Goal: Information Seeking & Learning: Check status

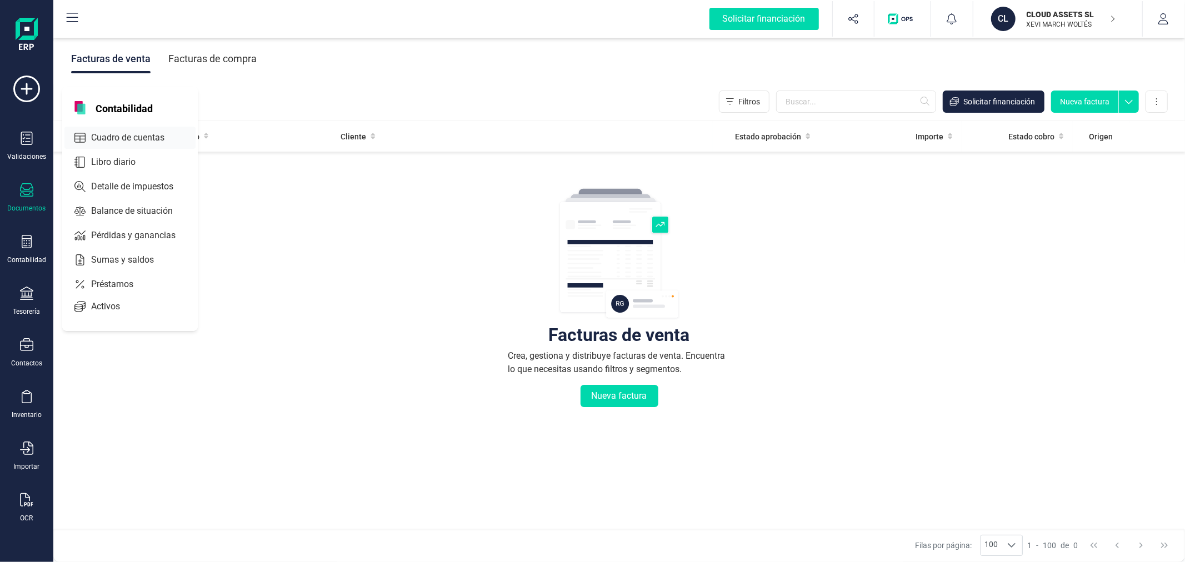
click at [149, 136] on span "Cuadro de cuentas" at bounding box center [136, 137] width 98 height 13
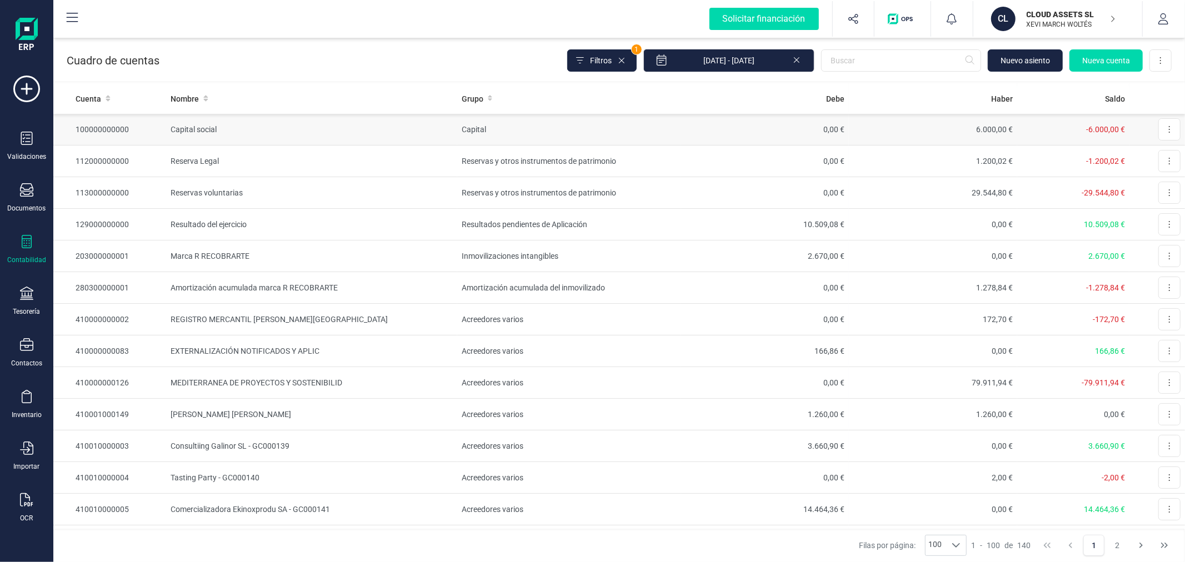
click at [404, 123] on td "Capital social" at bounding box center [311, 130] width 291 height 32
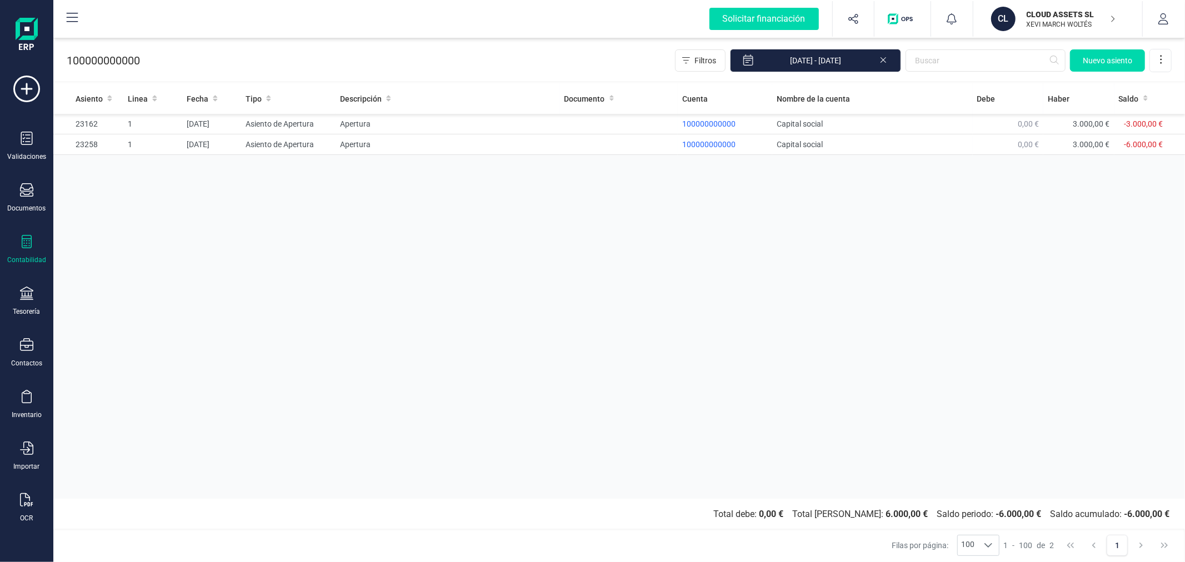
click at [886, 57] on icon at bounding box center [883, 58] width 9 height 11
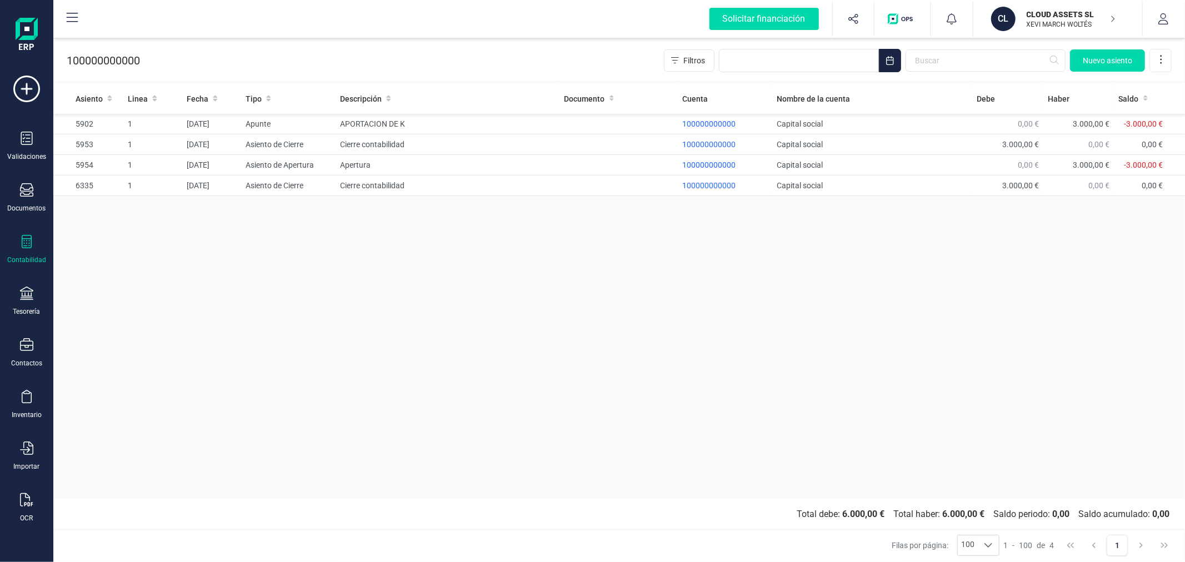
click at [491, 349] on div "Asiento Linea Fecha Tipo Descripción Documento Cuenta Nombre de la cuenta Debe …" at bounding box center [619, 291] width 1132 height 416
click at [502, 328] on div "Asiento Linea Fecha Tipo Descripción Documento Cuenta Nombre de la cuenta Debe …" at bounding box center [619, 291] width 1132 height 416
click at [427, 271] on div "Asiento Linea Fecha Tipo Descripción Documento Cuenta Nombre de la cuenta Debe …" at bounding box center [619, 291] width 1132 height 416
click at [589, 319] on div "Asiento Linea Fecha Tipo Descripción Documento Cuenta Nombre de la cuenta Debe …" at bounding box center [619, 291] width 1132 height 416
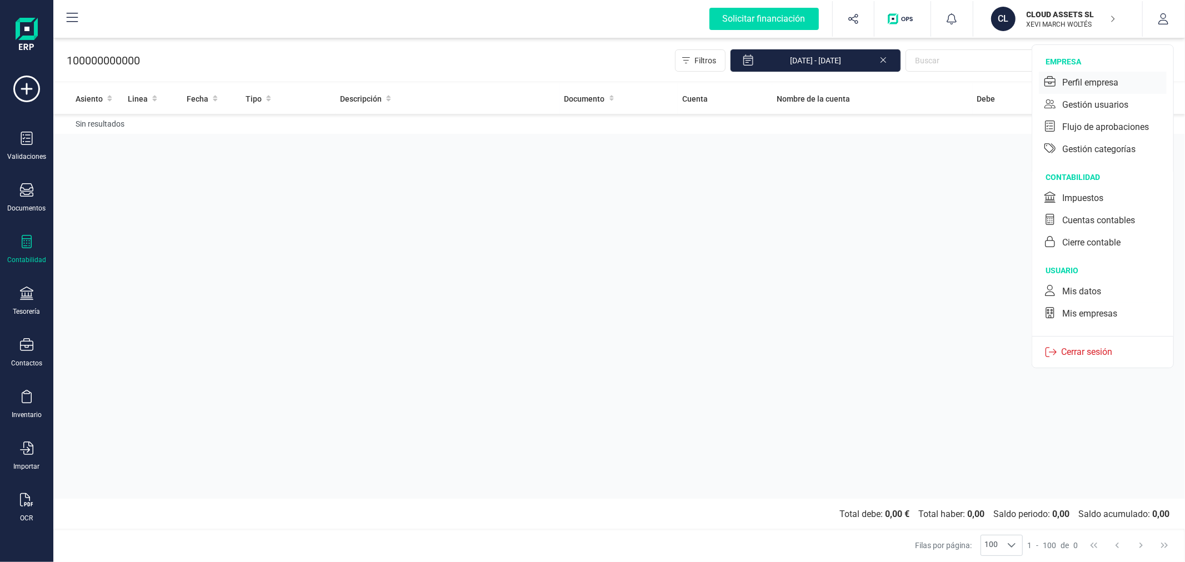
click at [1084, 78] on div "Perfil empresa" at bounding box center [1090, 82] width 56 height 13
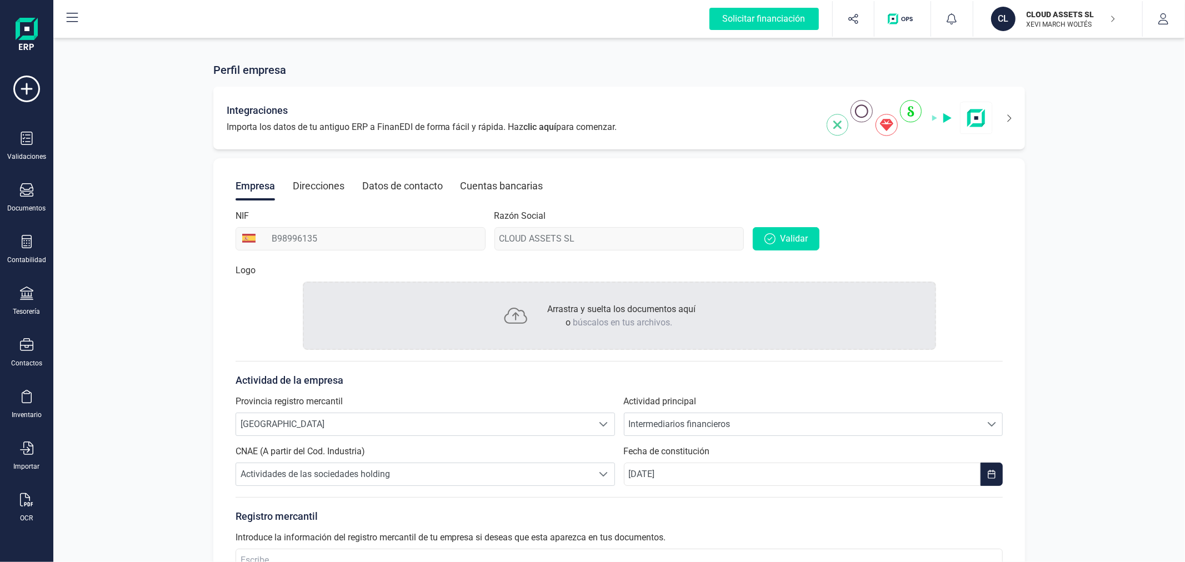
click at [1008, 115] on icon at bounding box center [1010, 117] width 4 height 7
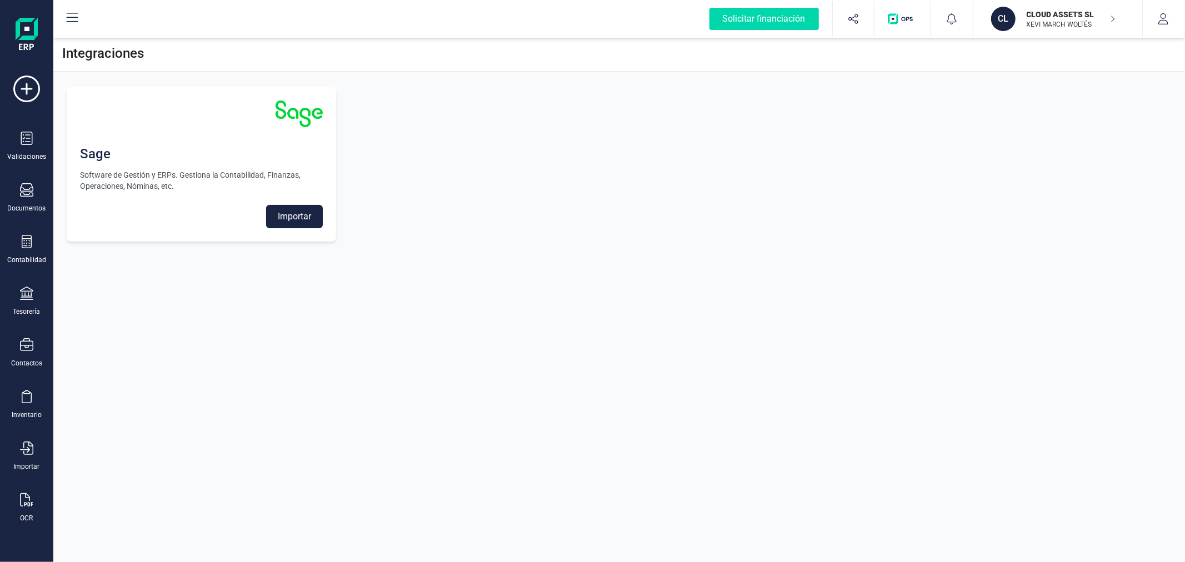
click at [288, 220] on button "Importar" at bounding box center [294, 216] width 57 height 23
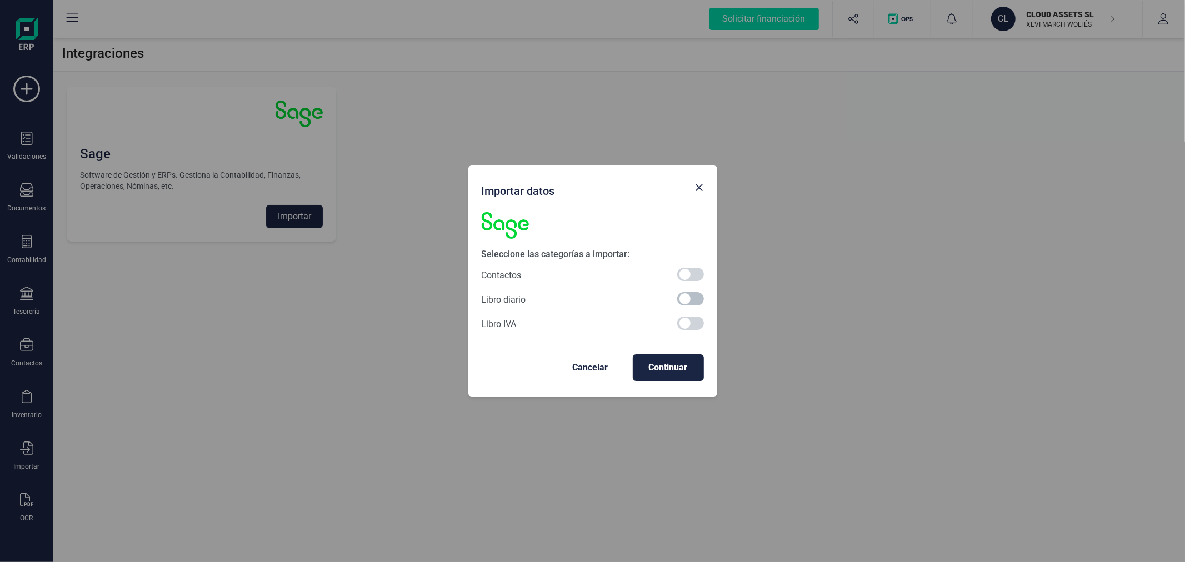
click at [697, 301] on span at bounding box center [690, 298] width 27 height 13
click at [682, 377] on button "Continuar" at bounding box center [668, 367] width 71 height 27
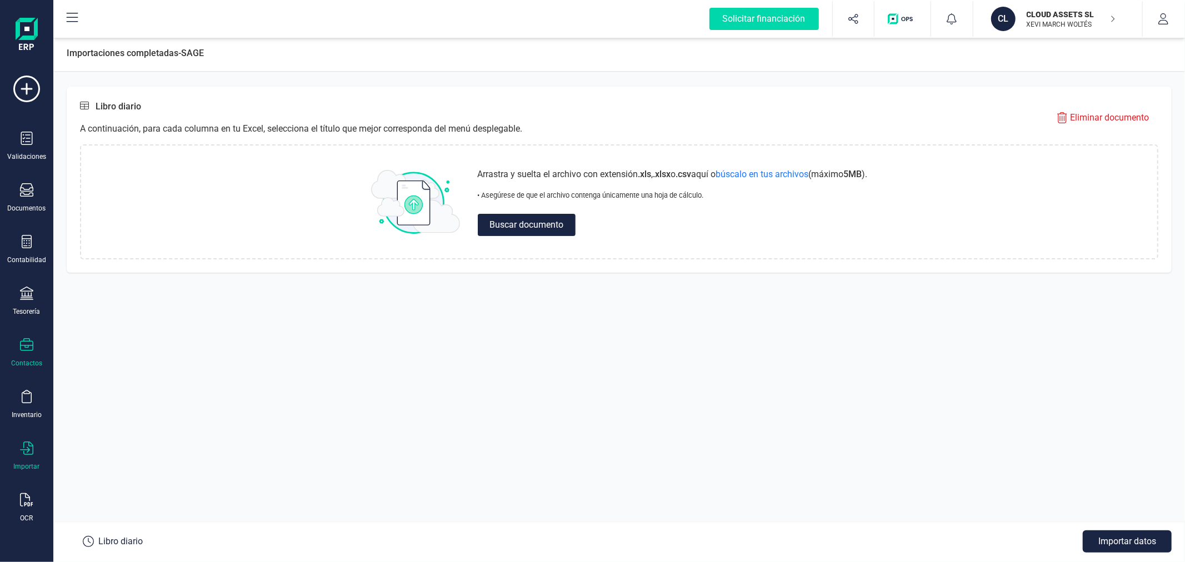
click at [26, 353] on div at bounding box center [26, 346] width 13 height 16
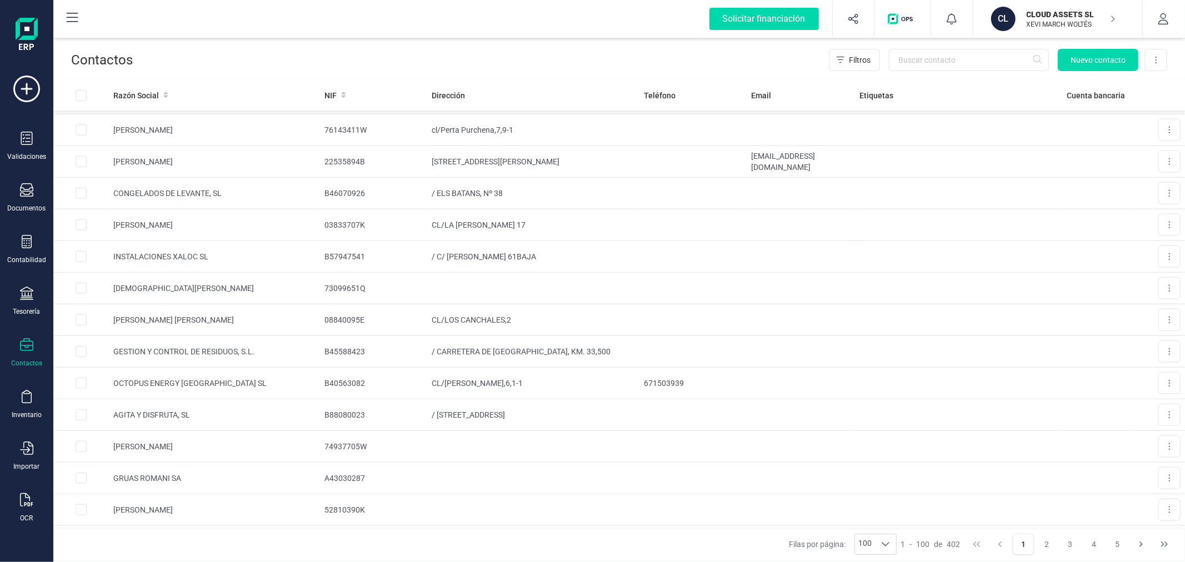
scroll to position [679, 0]
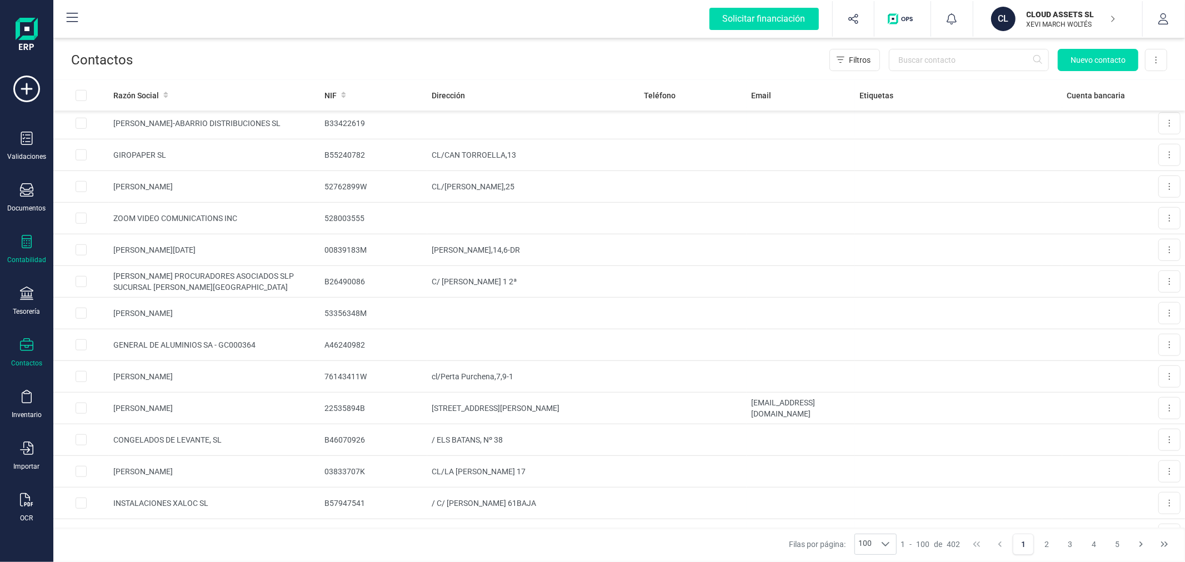
click at [24, 245] on icon at bounding box center [26, 241] width 13 height 13
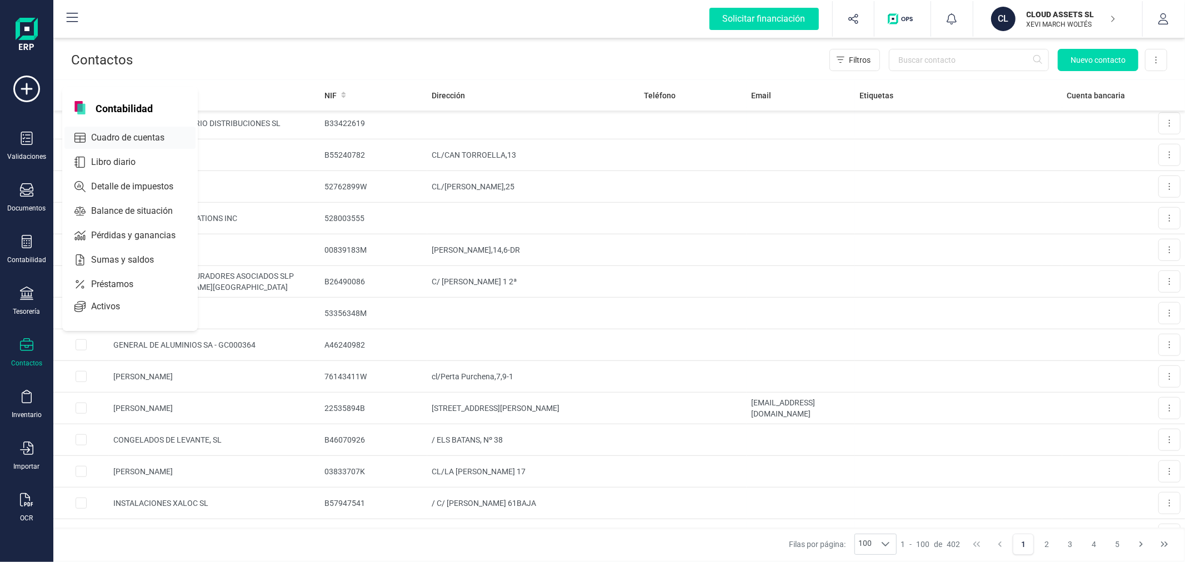
click at [158, 132] on span "Cuadro de cuentas" at bounding box center [136, 137] width 98 height 13
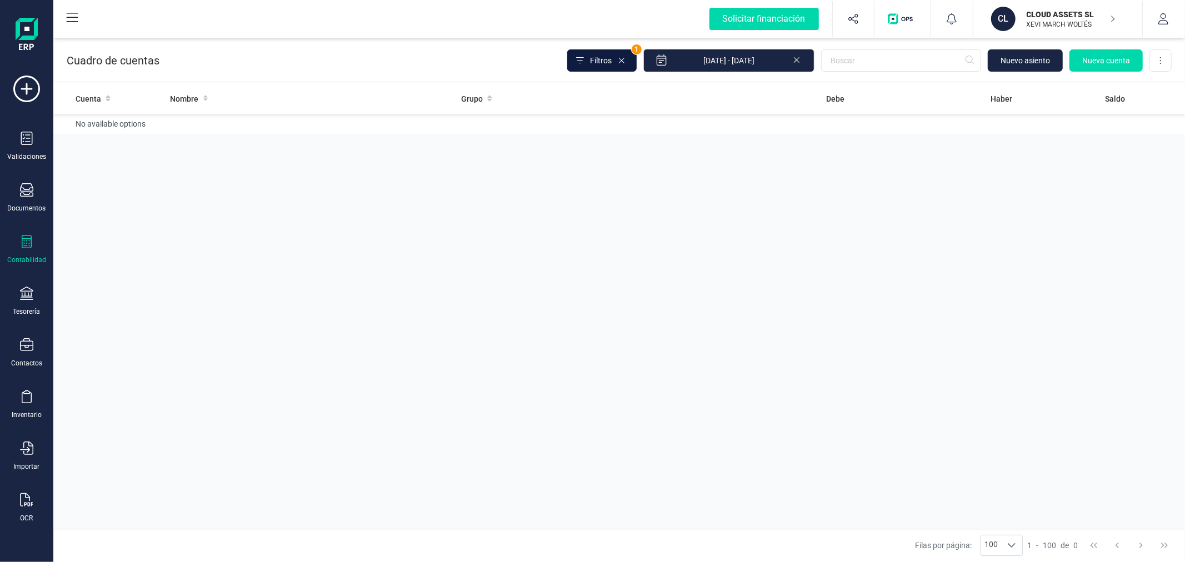
click at [601, 63] on span "Filtros" at bounding box center [601, 60] width 22 height 11
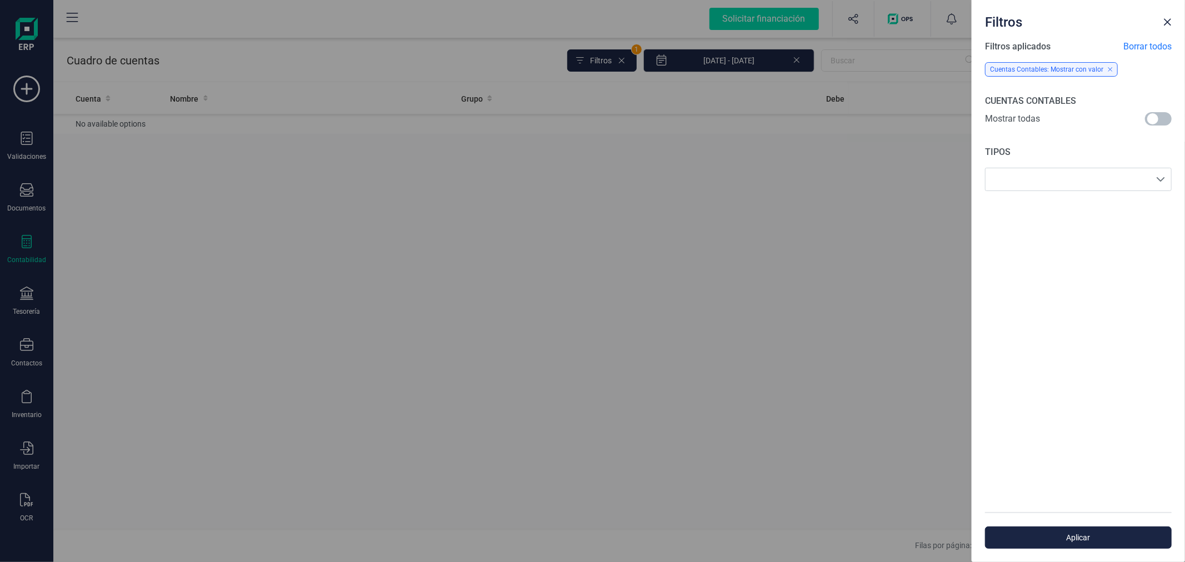
click at [1154, 114] on span at bounding box center [1158, 118] width 27 height 13
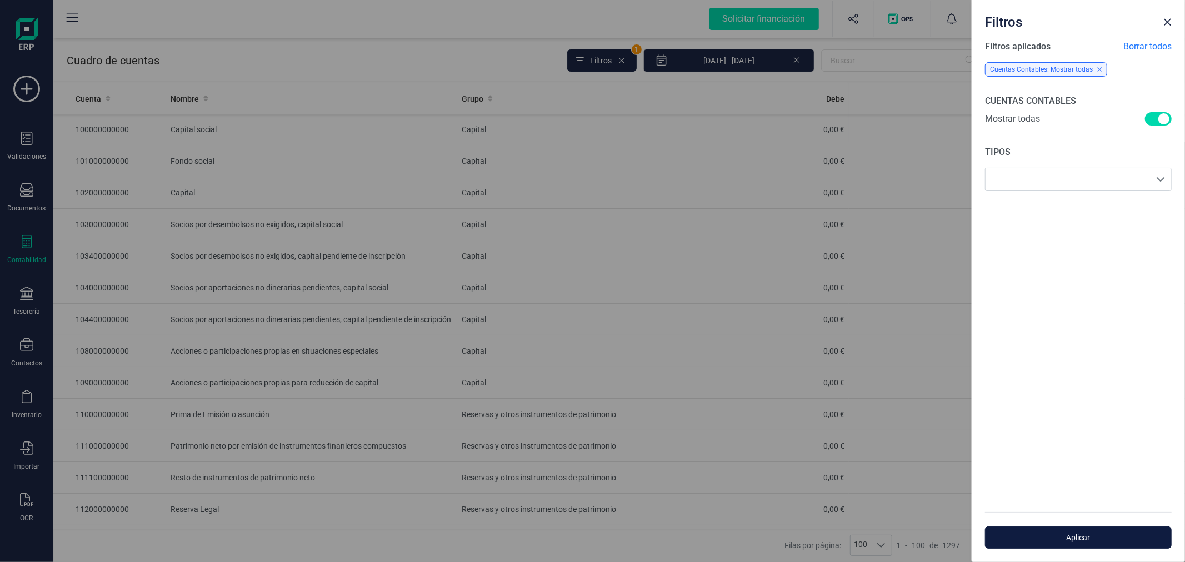
click at [1086, 537] on span "Aplicar" at bounding box center [1078, 537] width 161 height 11
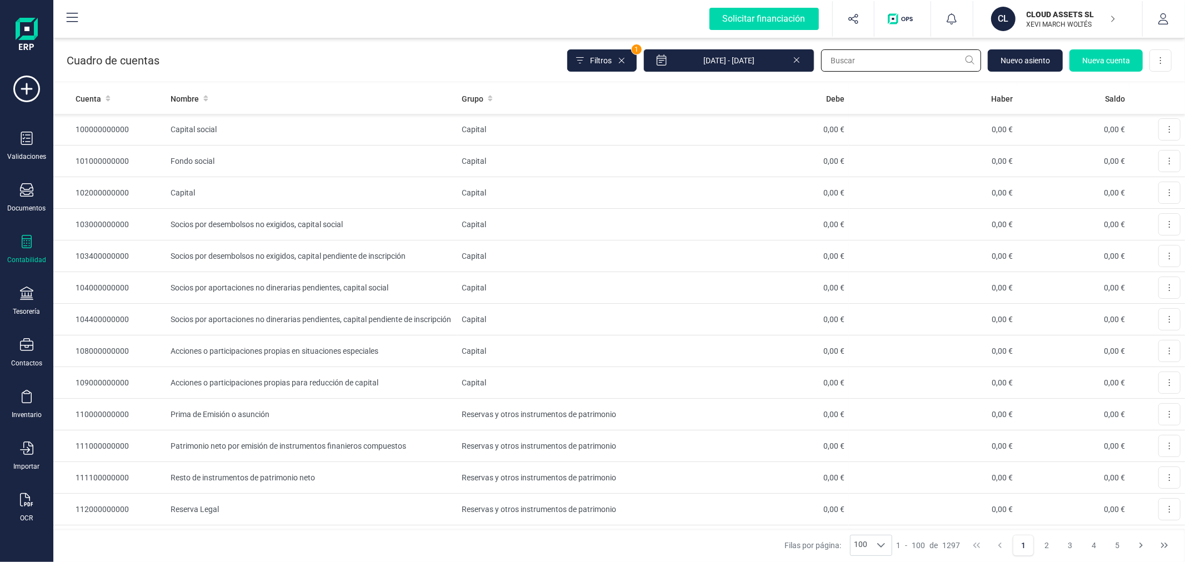
click at [878, 58] on input "text" at bounding box center [901, 60] width 160 height 22
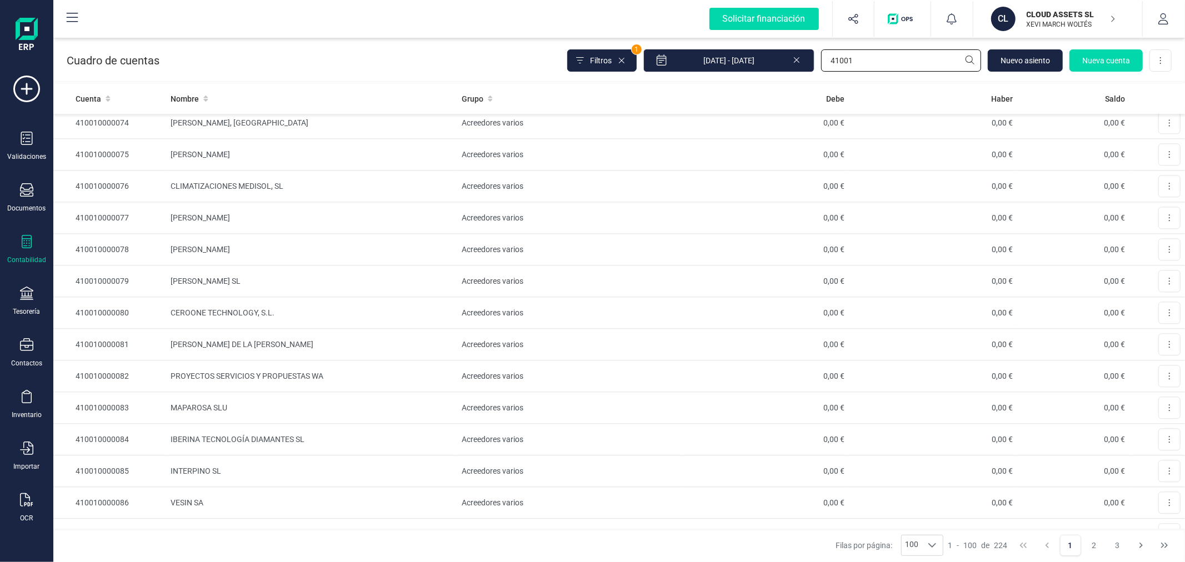
scroll to position [2799, 0]
click at [870, 61] on input "41001" at bounding box center [901, 60] width 160 height 22
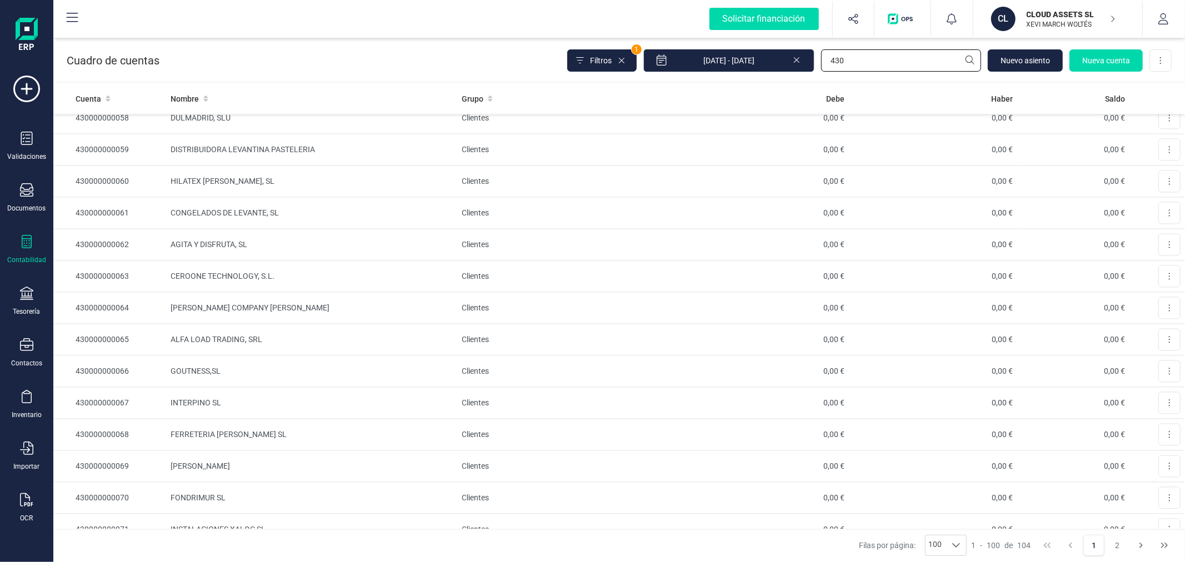
scroll to position [2469, 0]
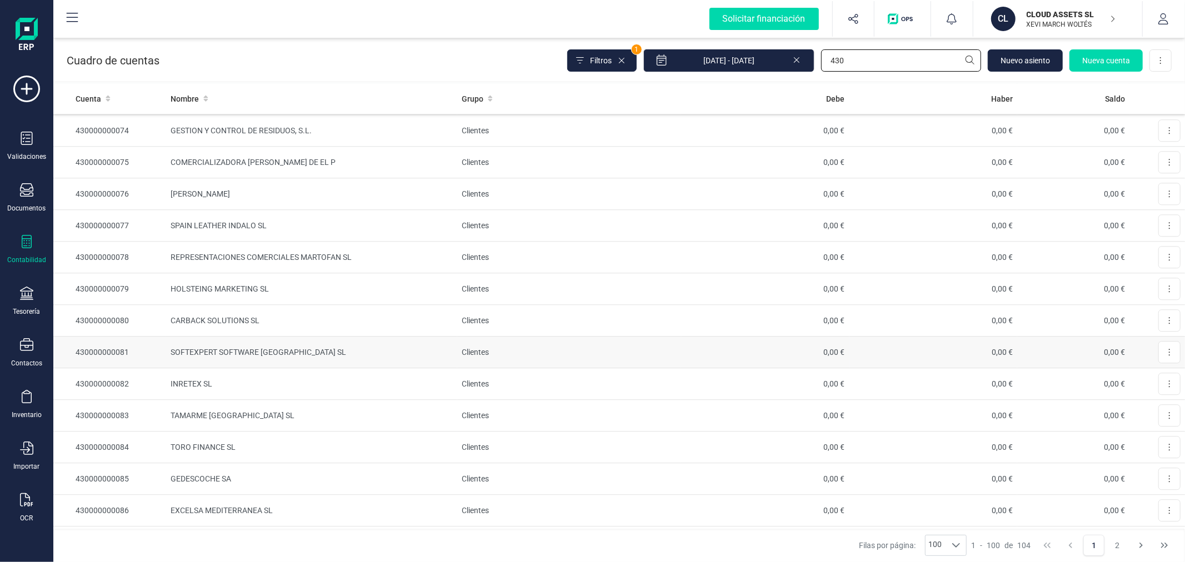
type input "430"
click at [1163, 14] on icon "button" at bounding box center [1163, 18] width 11 height 11
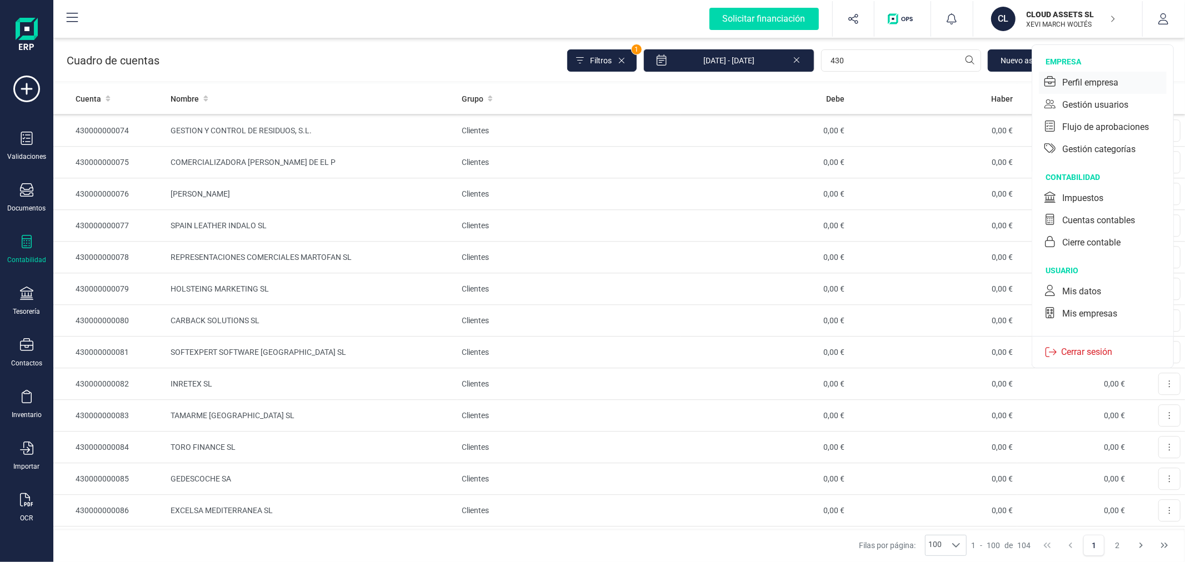
click at [1092, 87] on div "Perfil empresa" at bounding box center [1090, 82] width 56 height 13
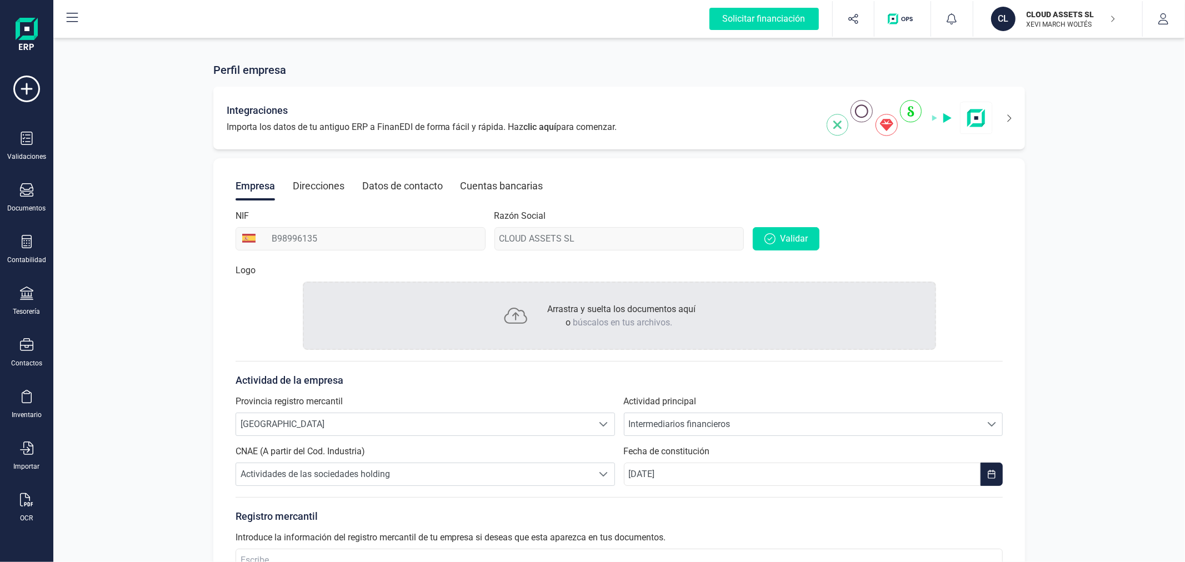
click at [1009, 121] on icon at bounding box center [1002, 118] width 19 height 18
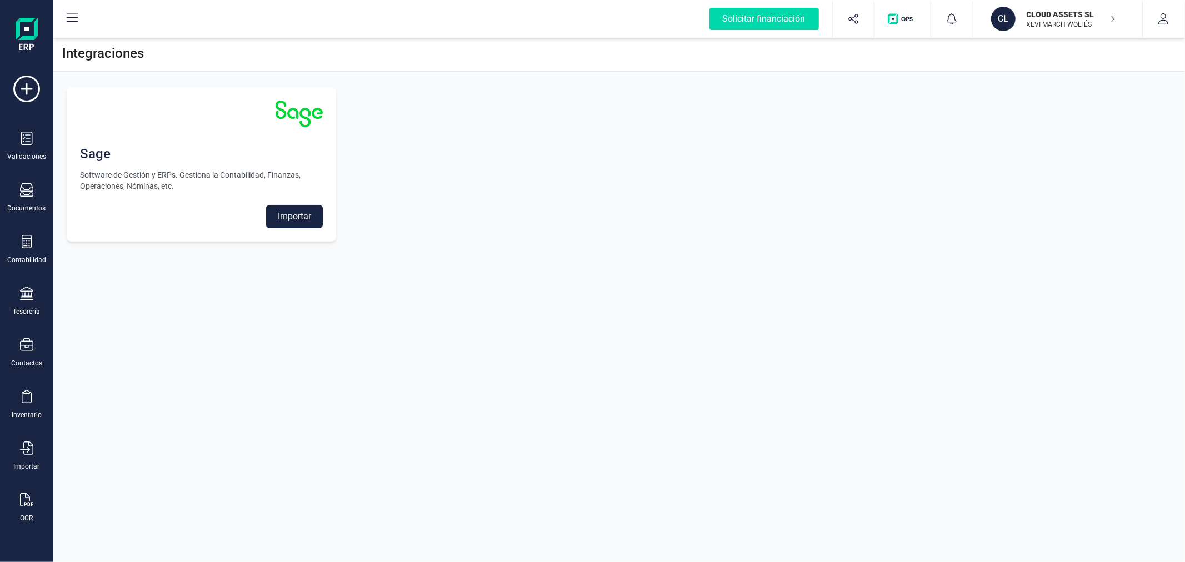
click at [306, 216] on button "Importar" at bounding box center [294, 216] width 57 height 23
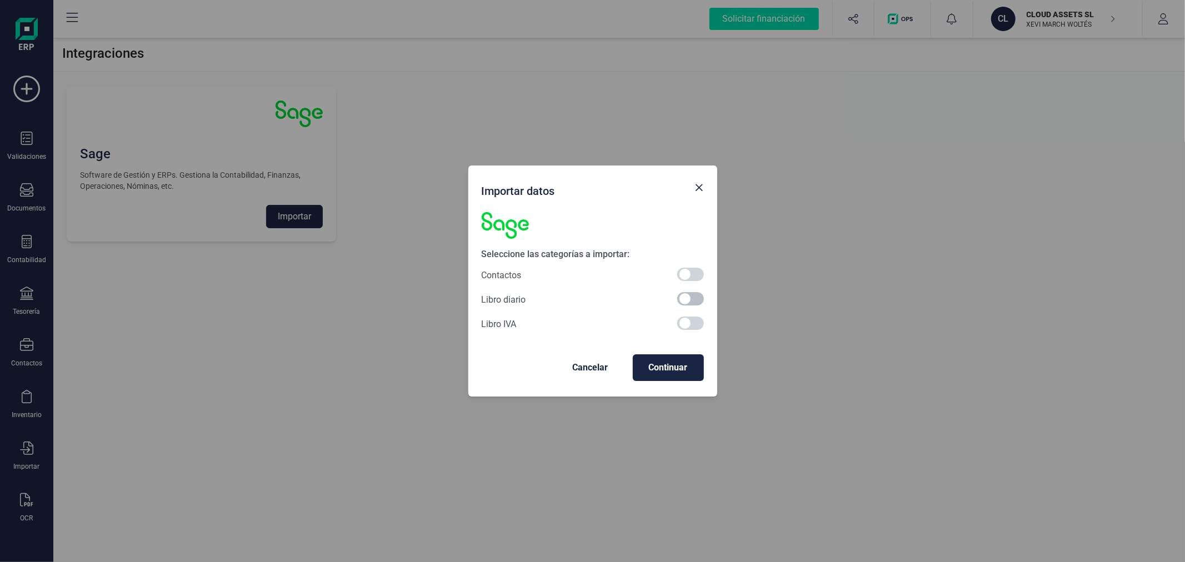
click at [690, 292] on span at bounding box center [690, 298] width 27 height 13
click at [668, 366] on span "Continuar" at bounding box center [668, 367] width 53 height 13
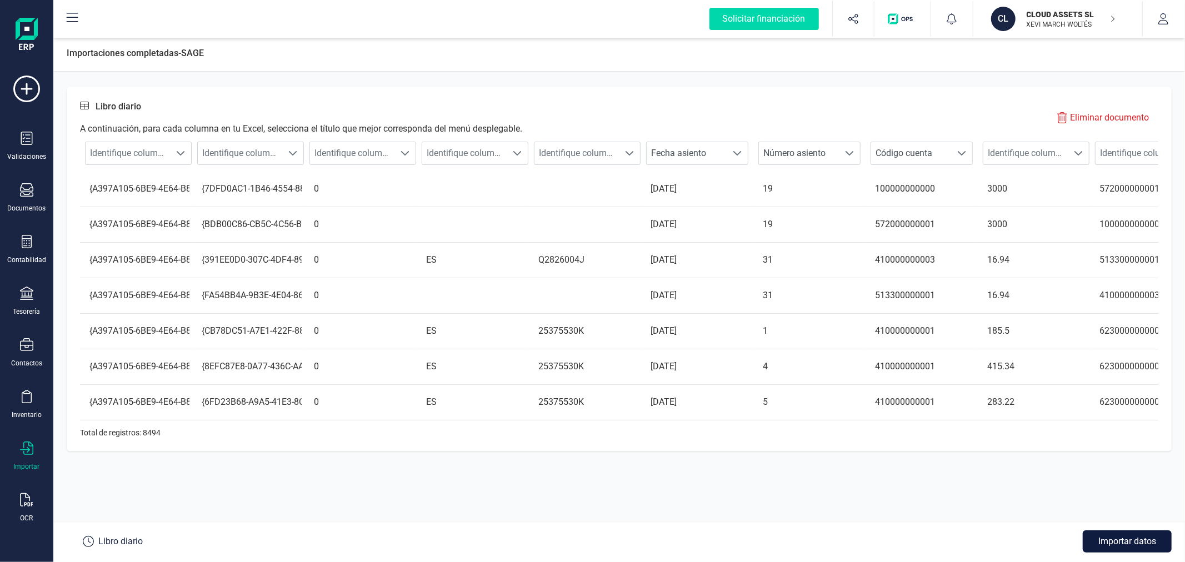
click at [1120, 547] on button "Importar datos" at bounding box center [1127, 542] width 89 height 22
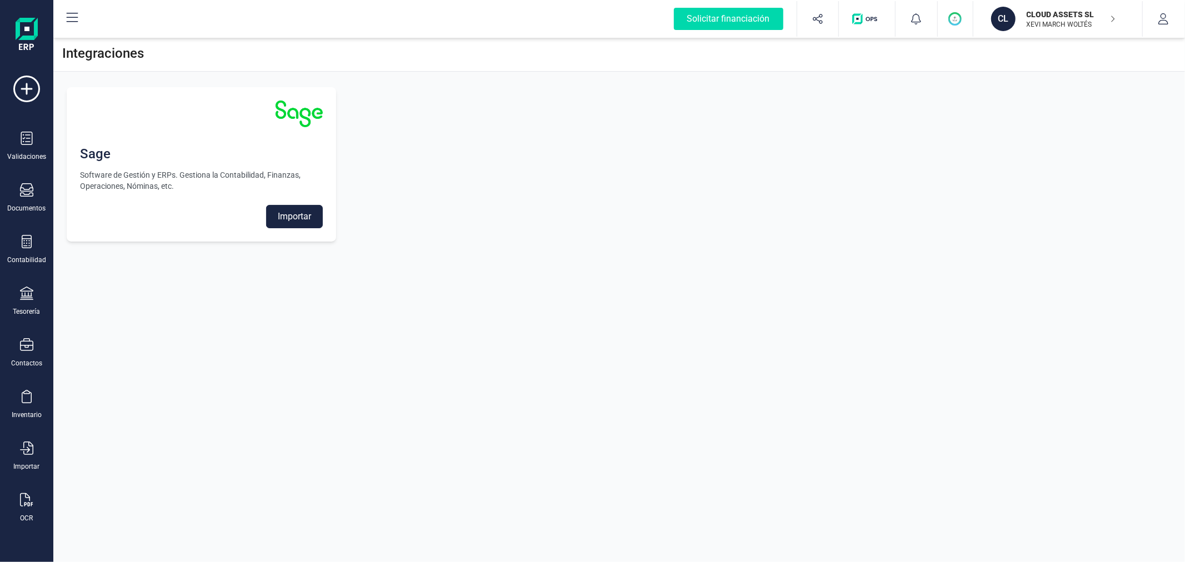
click at [654, 219] on div "Sage Software de Gestión y ERPs. Gestiona la Contabilidad, Finanzas, Operacione…" at bounding box center [619, 164] width 1132 height 181
click at [391, 408] on div "Integraciones Sage Software de Gestión y ERPs. Gestiona la Contabilidad, Finanz…" at bounding box center [619, 281] width 1132 height 562
click at [456, 401] on div "Integraciones Sage Software de Gestión y ERPs. Gestiona la Contabilidad, Finanz…" at bounding box center [619, 281] width 1132 height 562
click at [445, 151] on div "Sage Software de Gestión y ERPs. Gestiona la Contabilidad, Finanzas, Operacione…" at bounding box center [619, 164] width 1132 height 181
click at [1058, 31] on button "CL CLOUD ASSETS SL XEVI MARCH WOLTÉS" at bounding box center [1058, 19] width 142 height 36
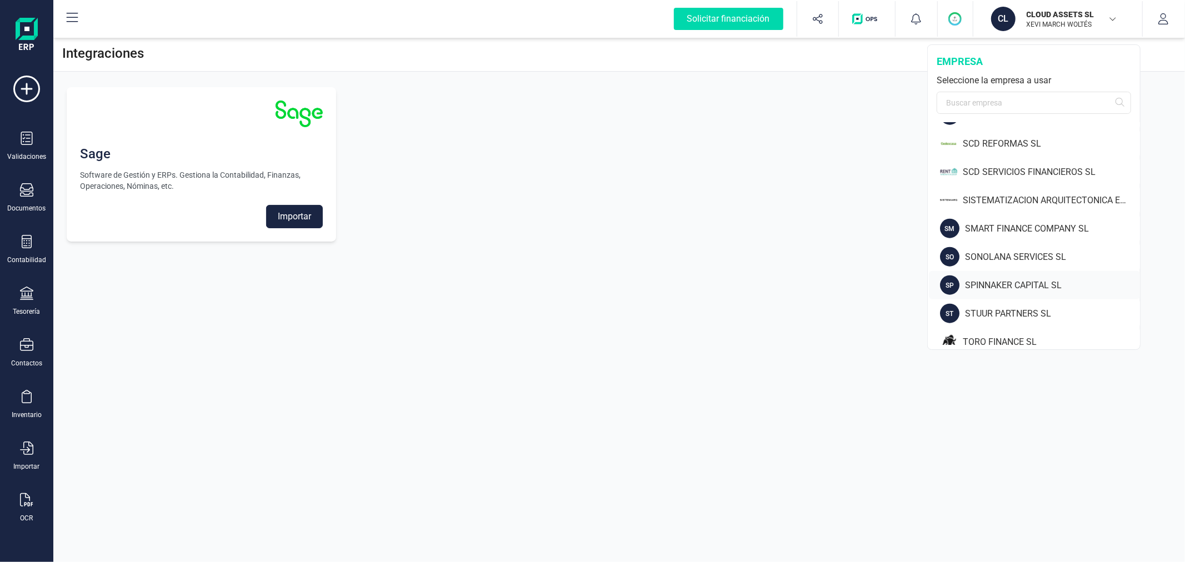
scroll to position [918, 0]
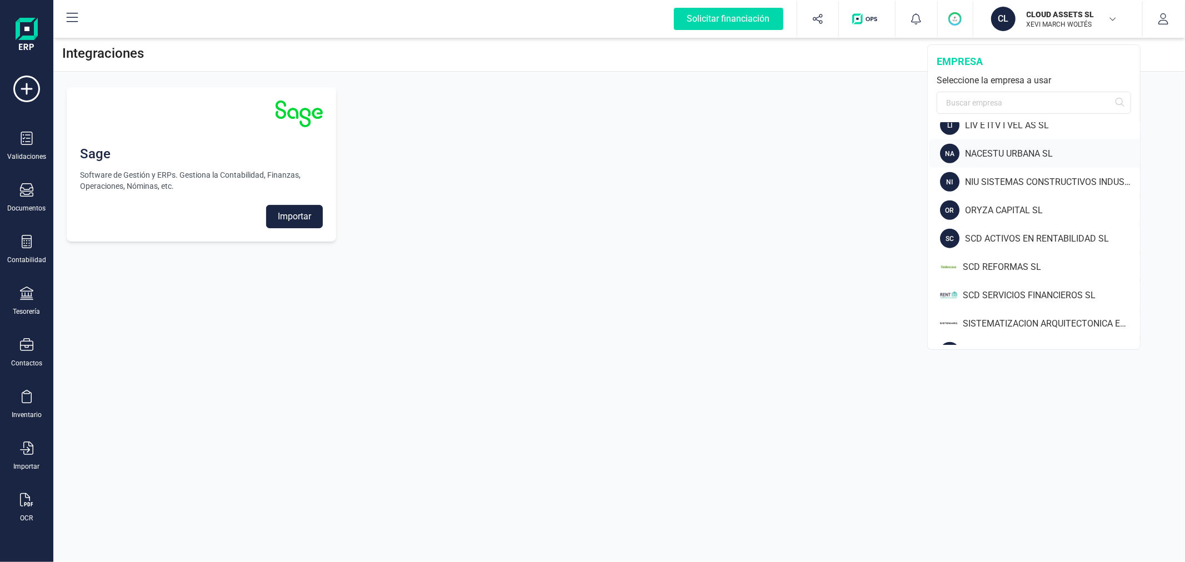
click at [997, 147] on div "NACESTU URBANA SL" at bounding box center [1052, 153] width 175 height 13
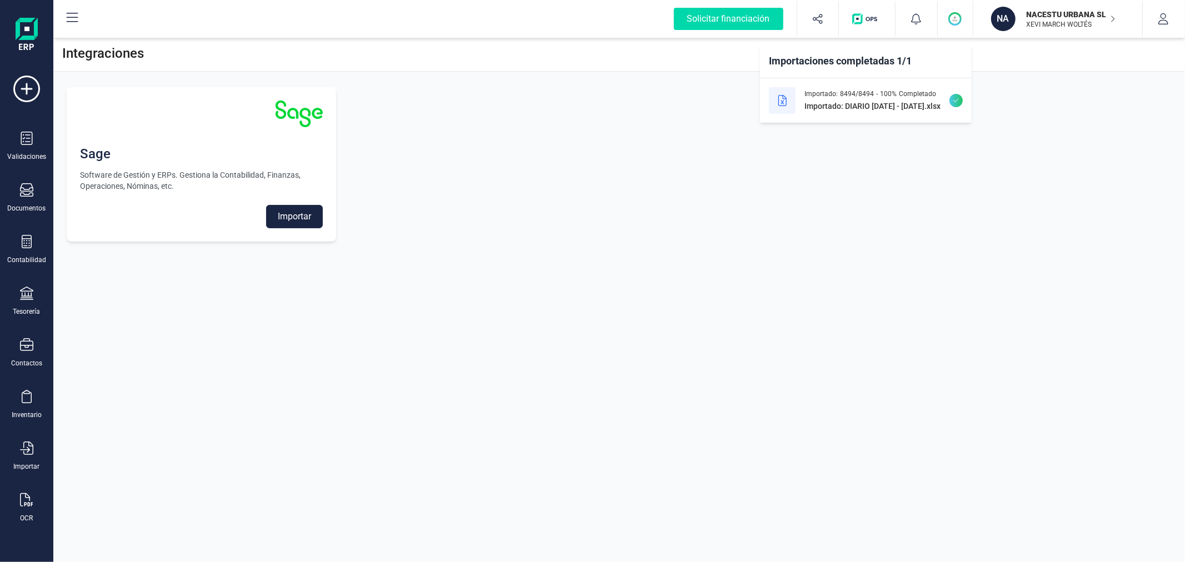
click at [532, 179] on div "Sage Software de Gestión y ERPs. Gestiona la Contabilidad, Finanzas, Operacione…" at bounding box center [619, 164] width 1132 height 181
click at [26, 251] on div at bounding box center [26, 243] width 13 height 16
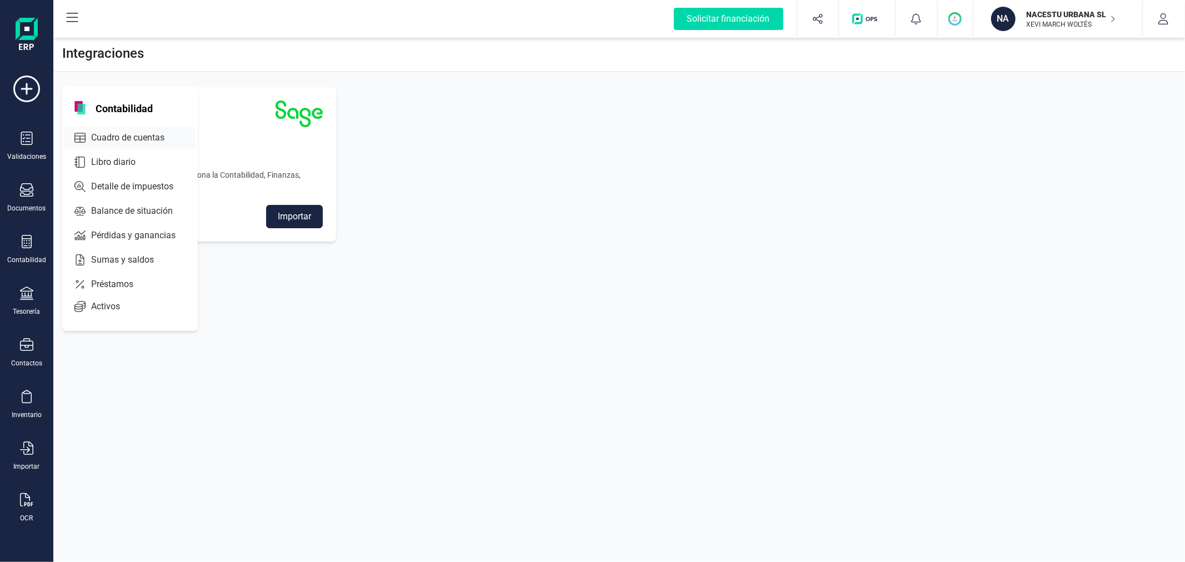
click at [135, 137] on span "Cuadro de cuentas" at bounding box center [136, 137] width 98 height 13
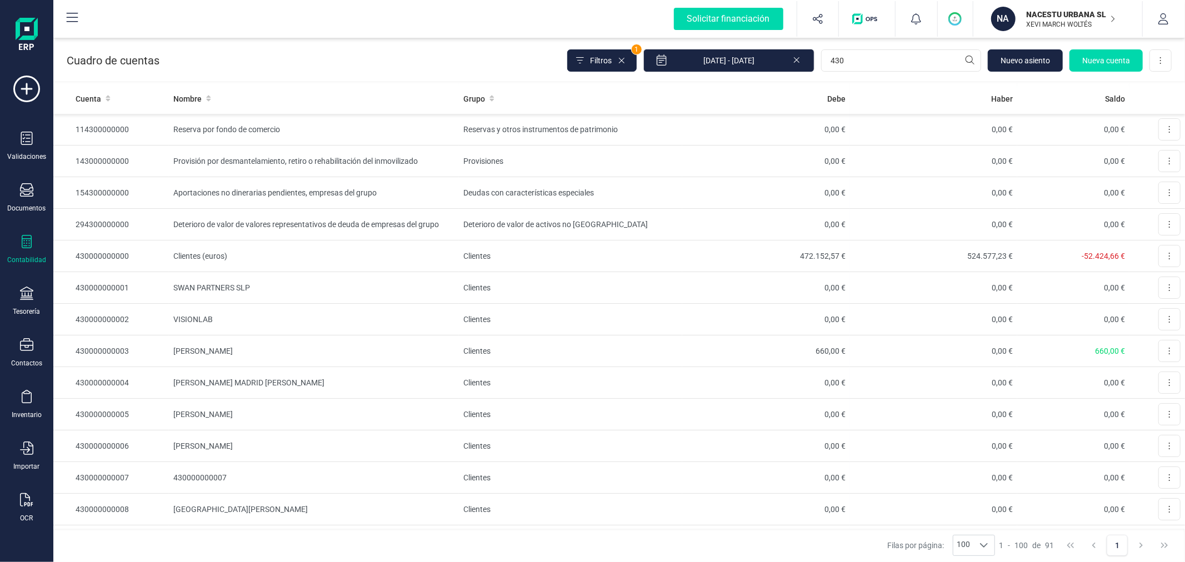
click at [750, 73] on div "Cuadro de cuentas Filtros 1 01/01/2025 - 26/09/2025 430 Nuevo asiento Nueva cue…" at bounding box center [619, 59] width 1132 height 46
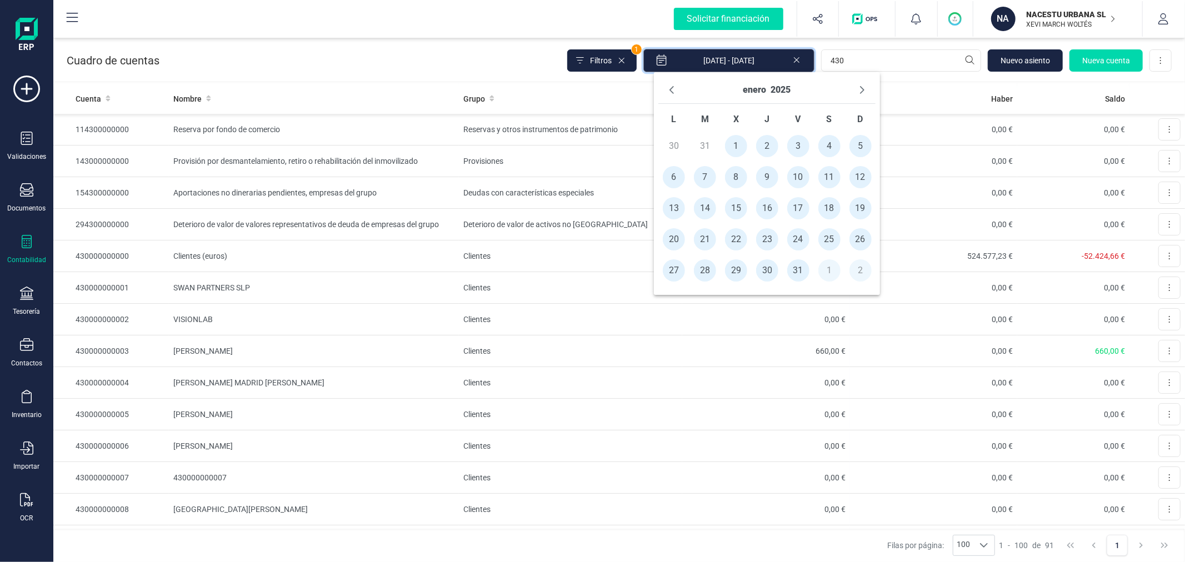
click at [755, 67] on input "01/01/2025 - 26/09/2025" at bounding box center [728, 60] width 171 height 23
click at [785, 86] on button "2025" at bounding box center [781, 90] width 20 height 18
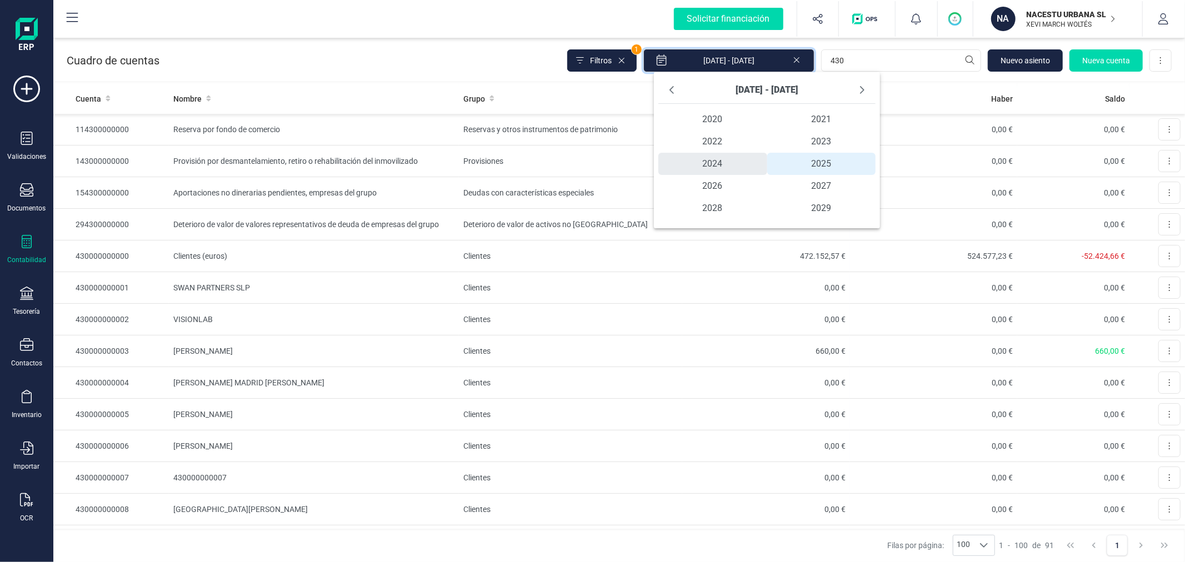
click at [718, 161] on span "2024" at bounding box center [712, 164] width 109 height 22
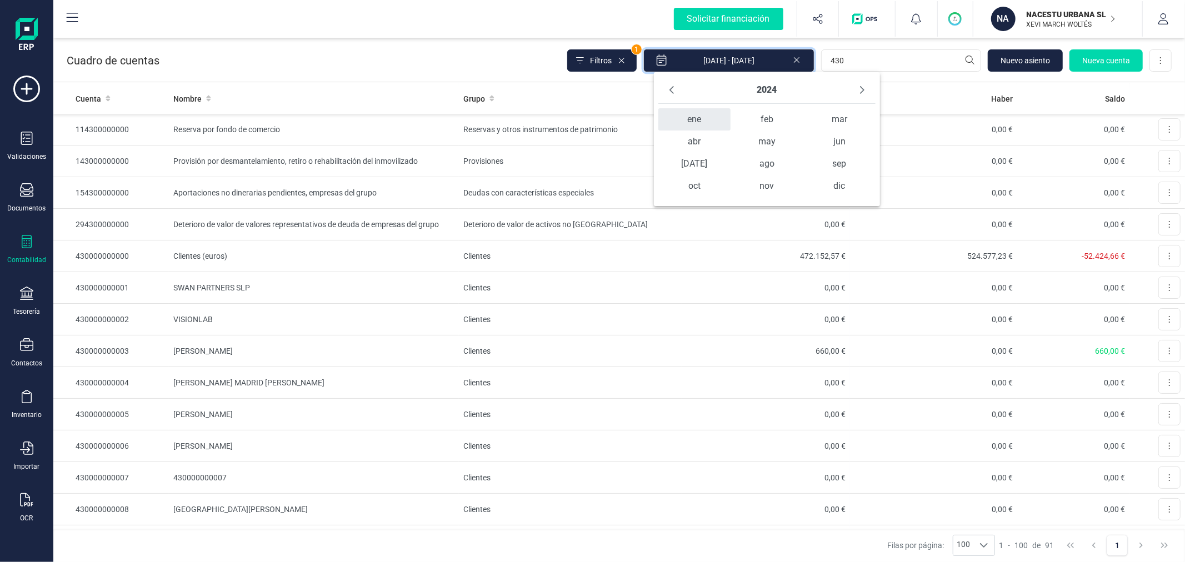
click at [693, 121] on span "ene" at bounding box center [694, 119] width 72 height 22
click at [676, 151] on span "1" at bounding box center [674, 146] width 22 height 22
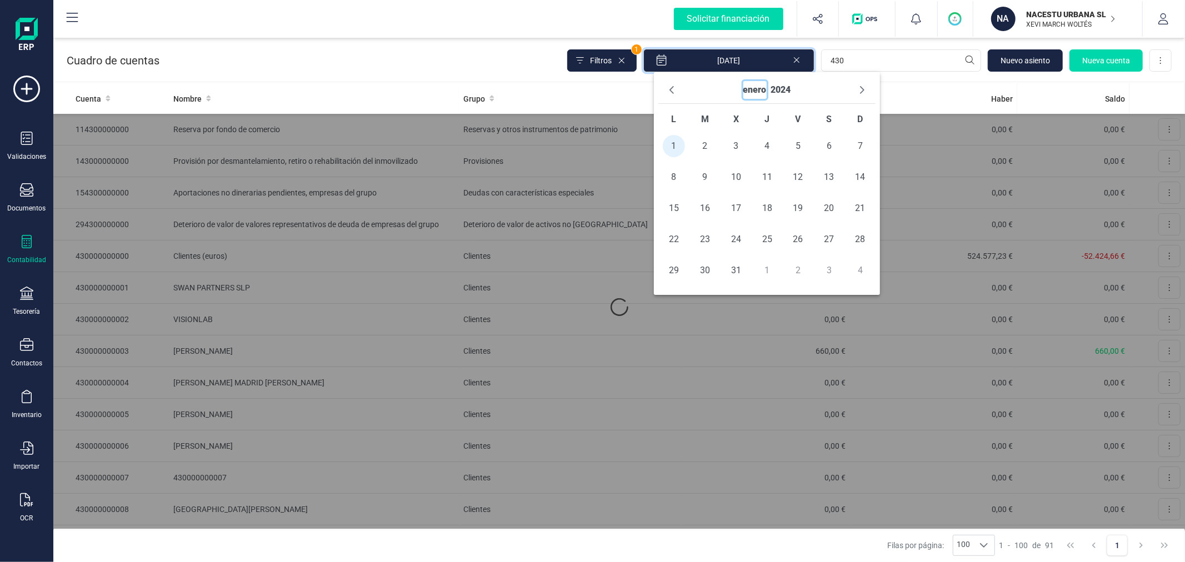
click at [752, 92] on button "enero" at bounding box center [754, 90] width 23 height 18
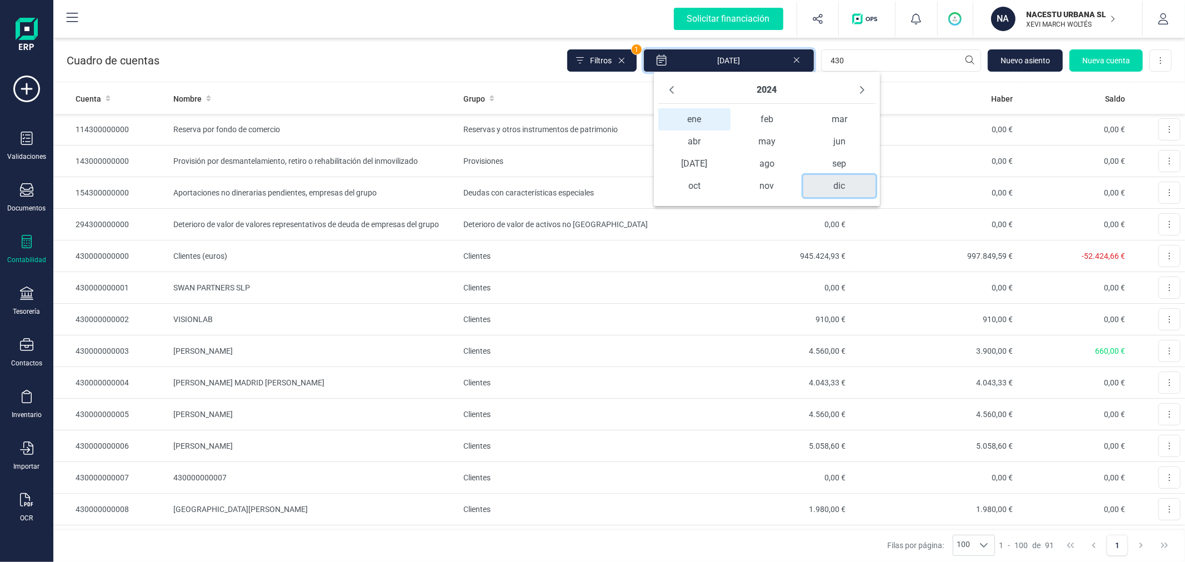
click at [834, 182] on span "dic" at bounding box center [839, 186] width 72 height 22
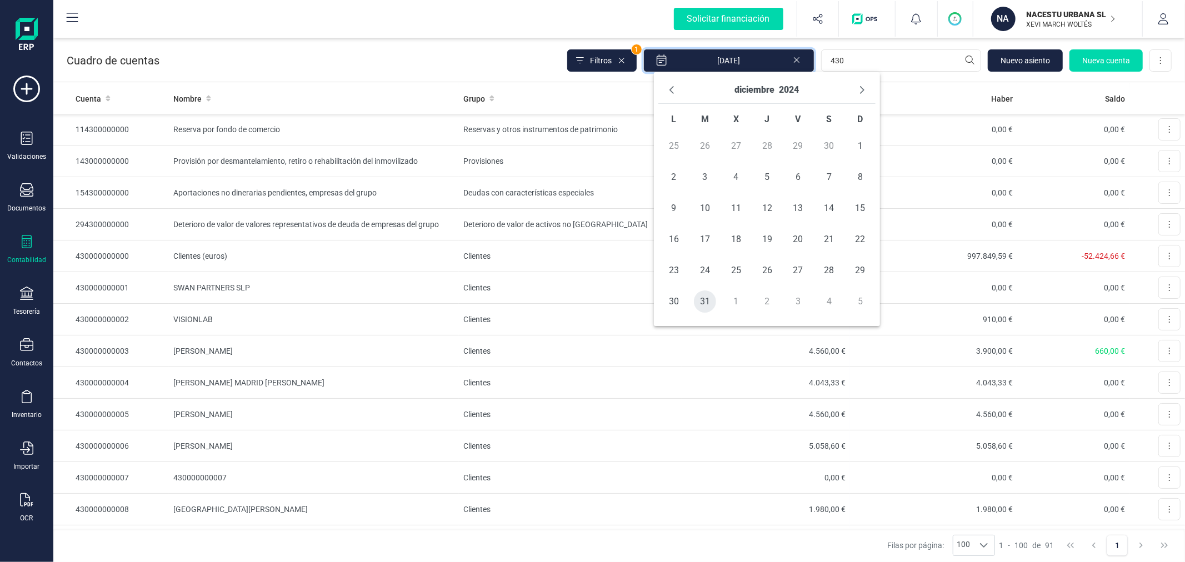
click at [707, 298] on span "31" at bounding box center [705, 302] width 22 height 22
type input "01/01/2024 - 31/12/2024"
click at [485, 58] on div "Cuadro de cuentas Filtros 1 01/01/2024 - 31/12/2024 430 Nuevo asiento Nueva cue…" at bounding box center [619, 59] width 1132 height 46
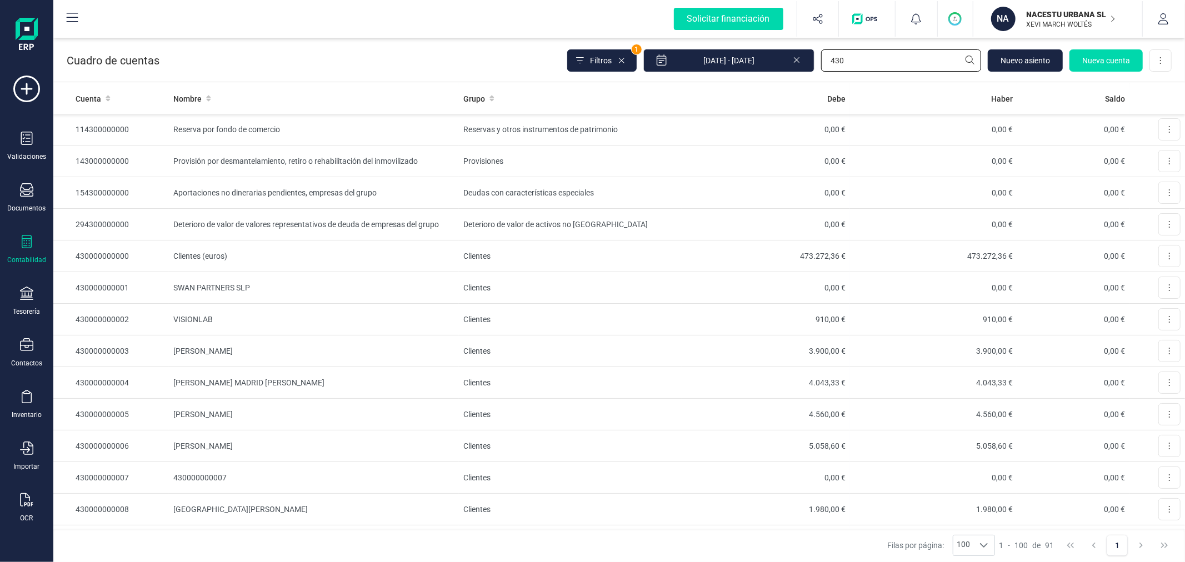
click at [851, 56] on input "430" at bounding box center [901, 60] width 160 height 22
click at [851, 54] on input "430" at bounding box center [901, 60] width 160 height 22
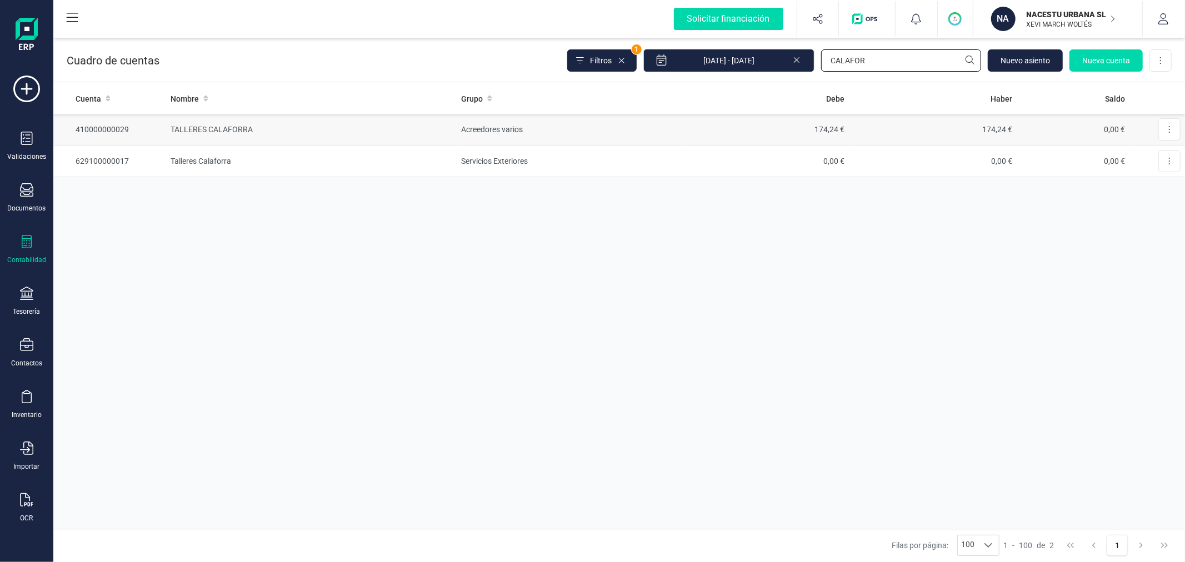
type input "CALAFOR"
click at [603, 134] on td "Acreedores varios" at bounding box center [569, 130] width 224 height 32
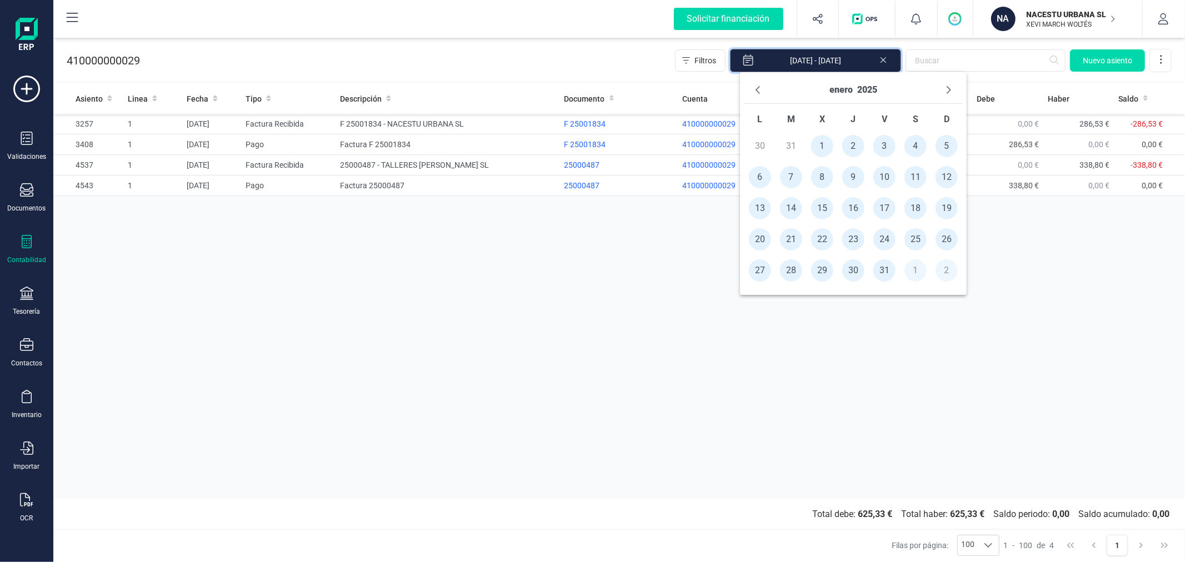
click at [824, 63] on input "01/01/2025 - 26/09/2025" at bounding box center [815, 60] width 171 height 23
click at [865, 86] on button "2025" at bounding box center [867, 90] width 20 height 18
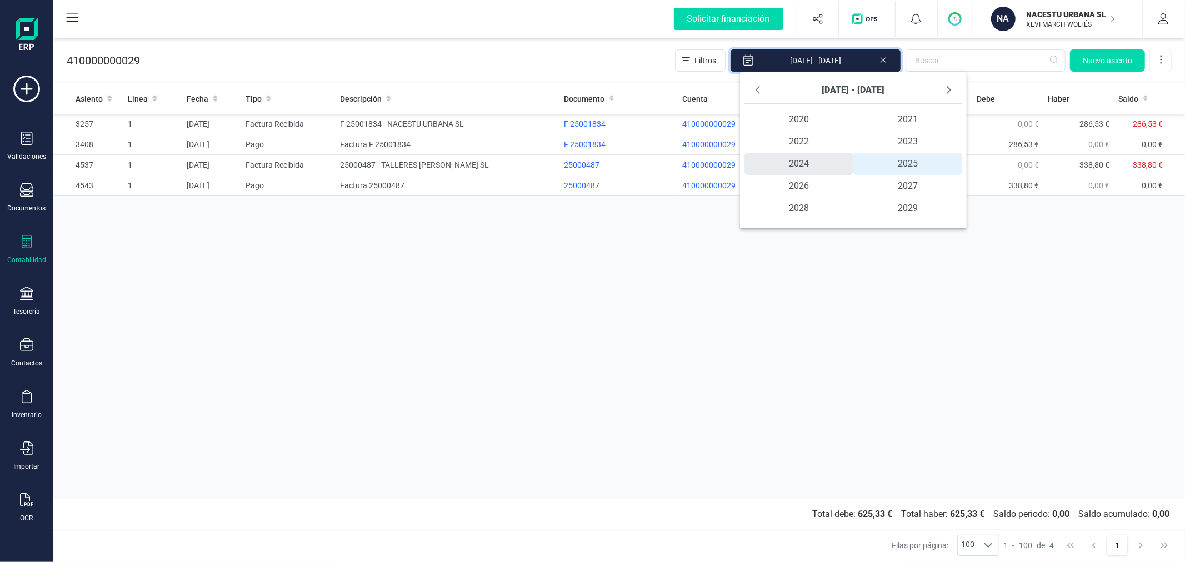
click at [783, 166] on span "2024" at bounding box center [798, 164] width 109 height 22
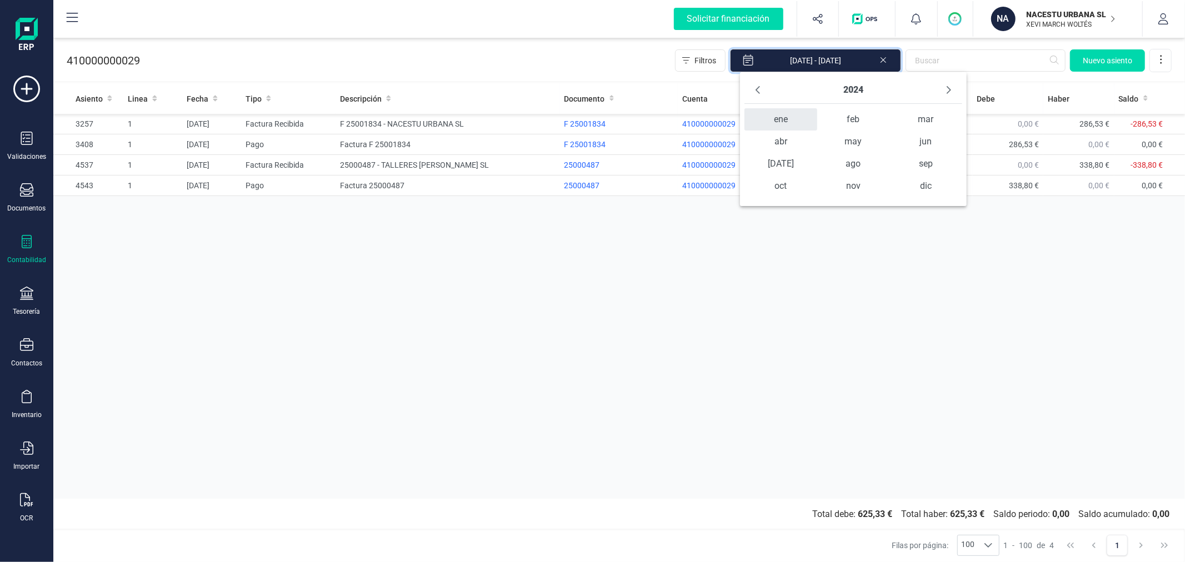
click at [788, 123] on span "ene" at bounding box center [780, 119] width 72 height 22
click at [767, 148] on span "1" at bounding box center [760, 146] width 22 height 22
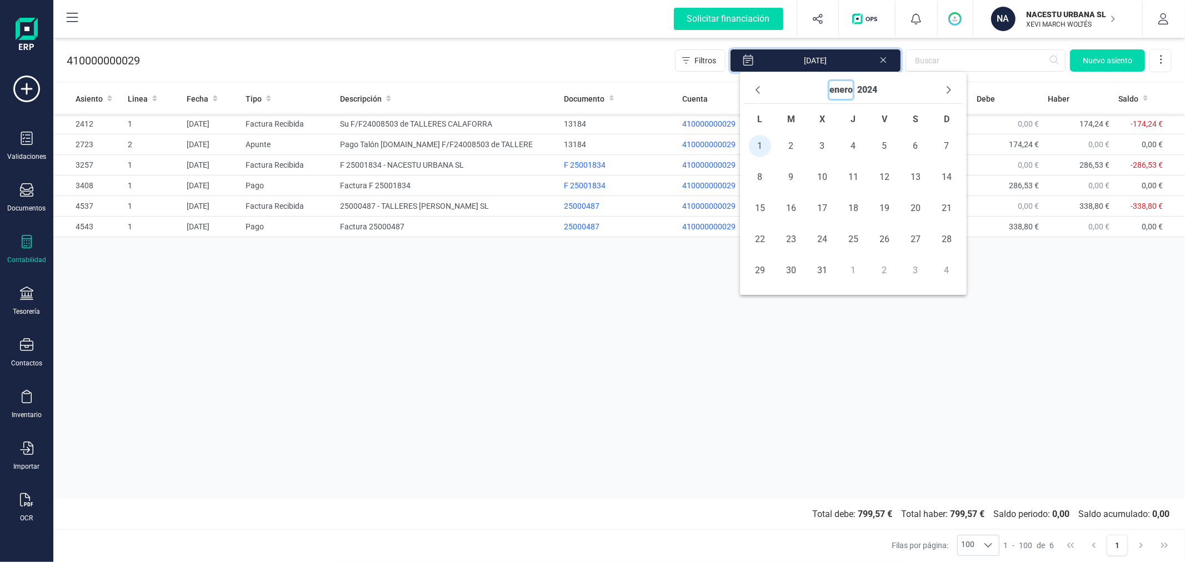
click at [841, 86] on button "enero" at bounding box center [840, 90] width 23 height 18
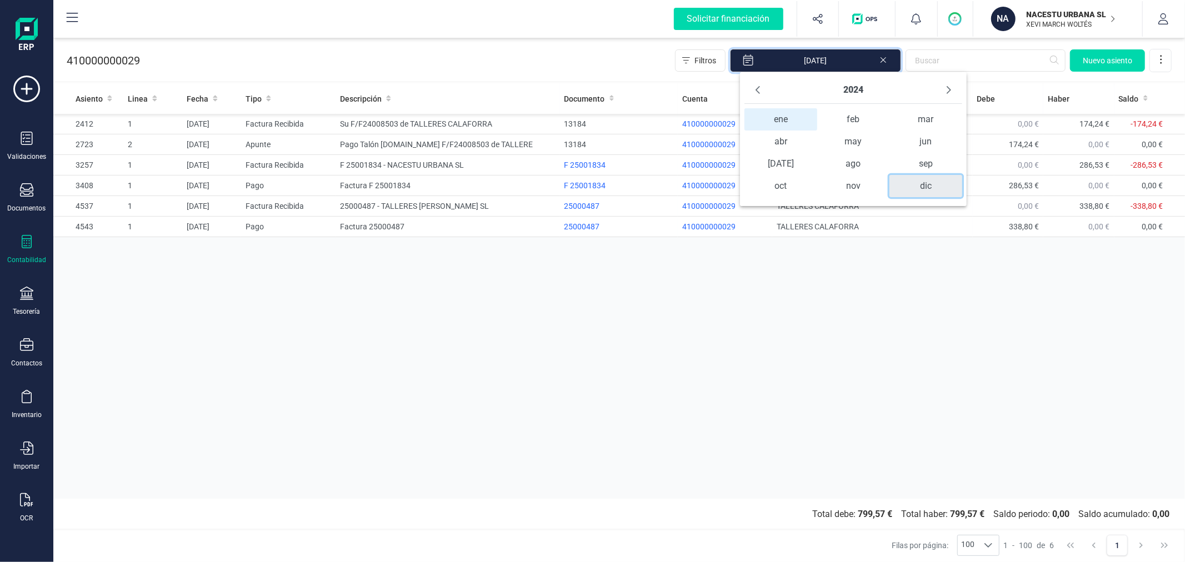
click at [913, 187] on span "dic" at bounding box center [925, 186] width 72 height 22
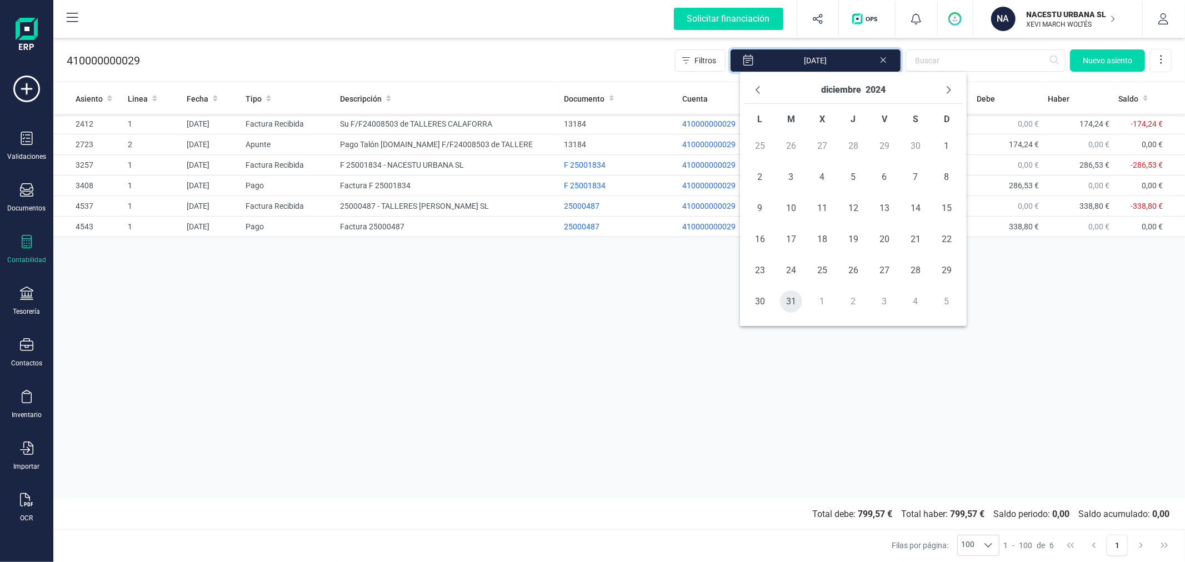
click at [791, 301] on span "31" at bounding box center [791, 302] width 22 height 22
type input "01/01/2024 - 31/12/2024"
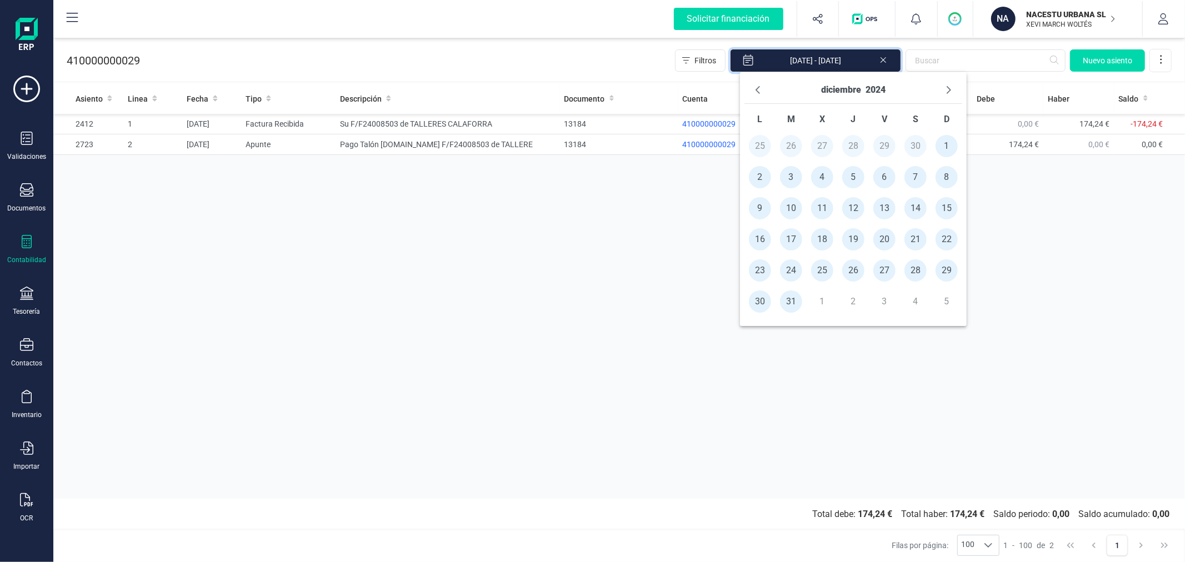
click at [573, 350] on div "Asiento Linea Fecha Tipo Descripción Documento Cuenta Nombre de la cuenta Debe …" at bounding box center [619, 291] width 1132 height 416
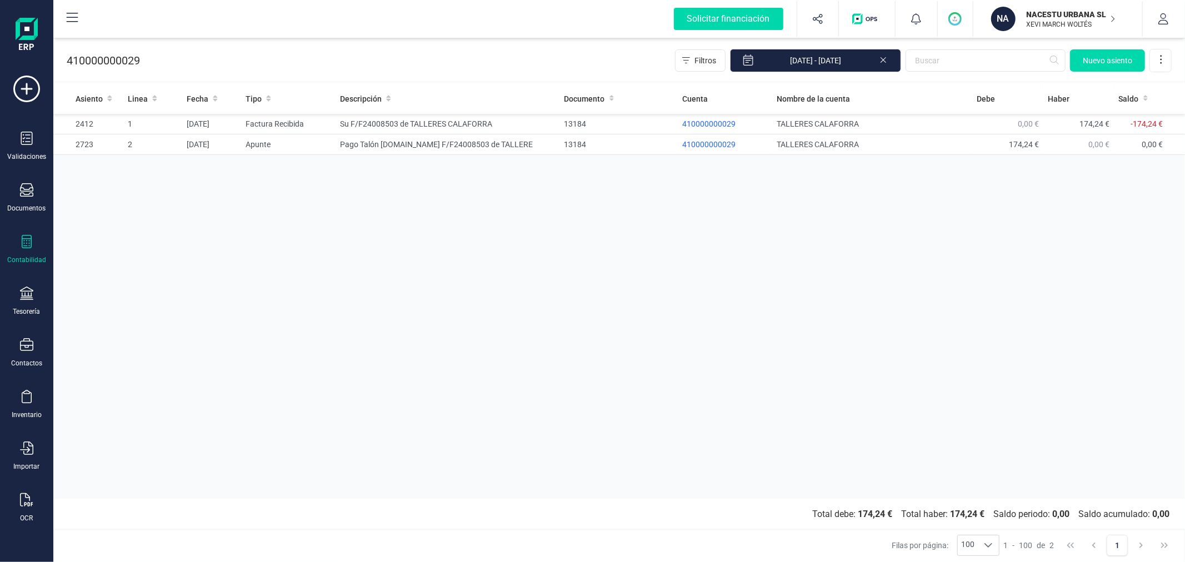
click at [573, 350] on div "Asiento Linea Fecha Tipo Descripción Documento Cuenta Nombre de la cuenta Debe …" at bounding box center [619, 291] width 1132 height 416
click at [440, 120] on td "Su F/F24008503 de TALLERES CALAFORRA" at bounding box center [448, 124] width 224 height 21
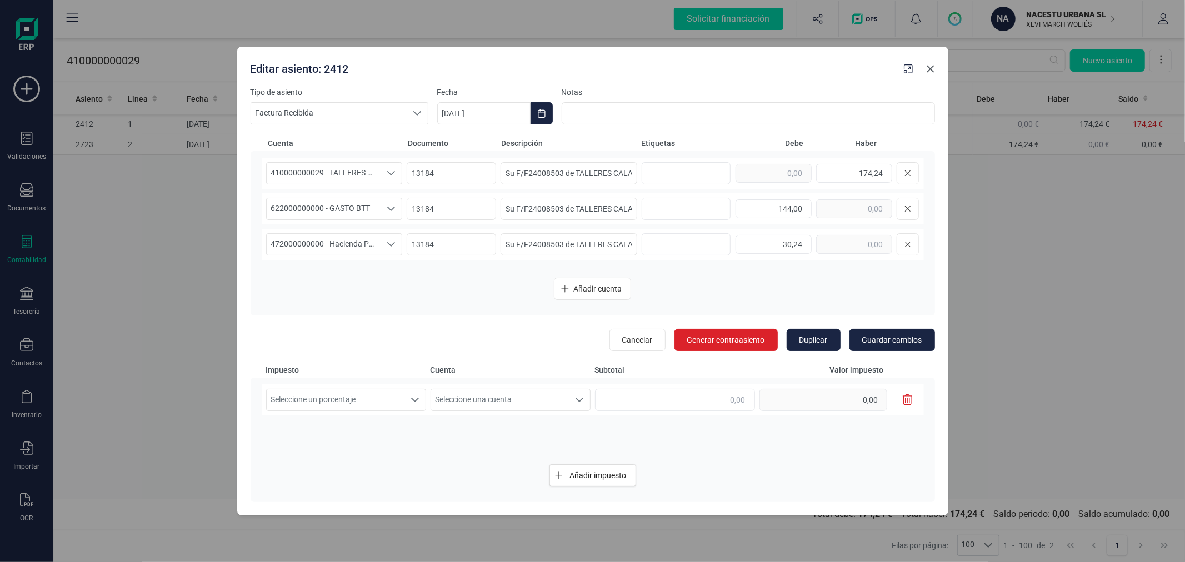
click at [929, 68] on icon "Close" at bounding box center [930, 68] width 9 height 9
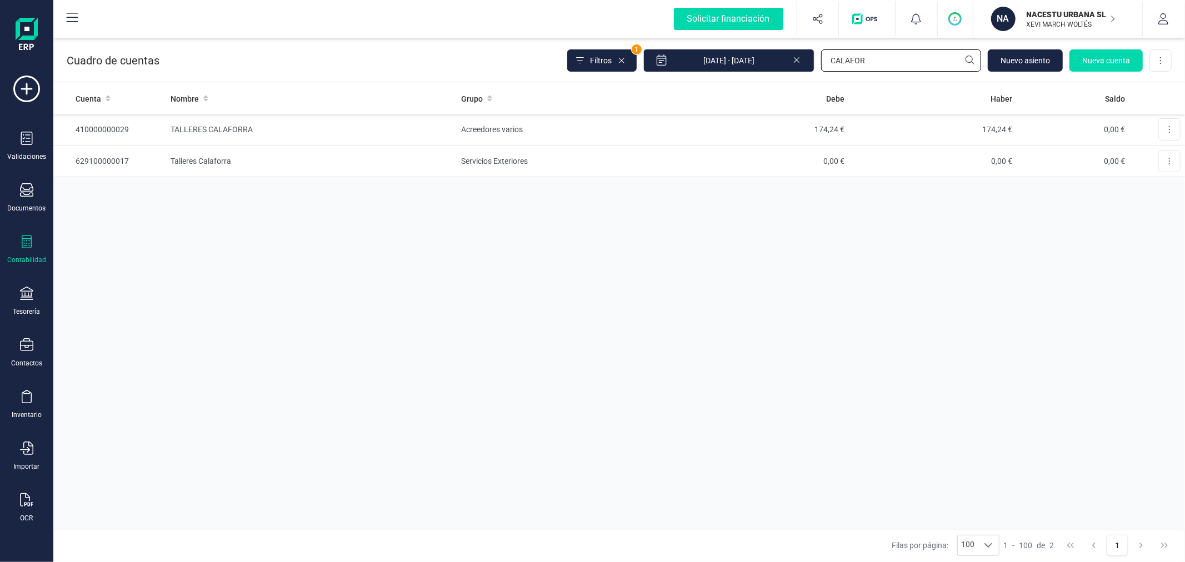
click at [887, 53] on input "CALAFOR" at bounding box center [901, 60] width 160 height 22
click at [887, 54] on input "CALAFOR" at bounding box center [901, 60] width 160 height 22
type input "CEMA"
click at [481, 131] on td "Acreedores varios" at bounding box center [569, 130] width 224 height 32
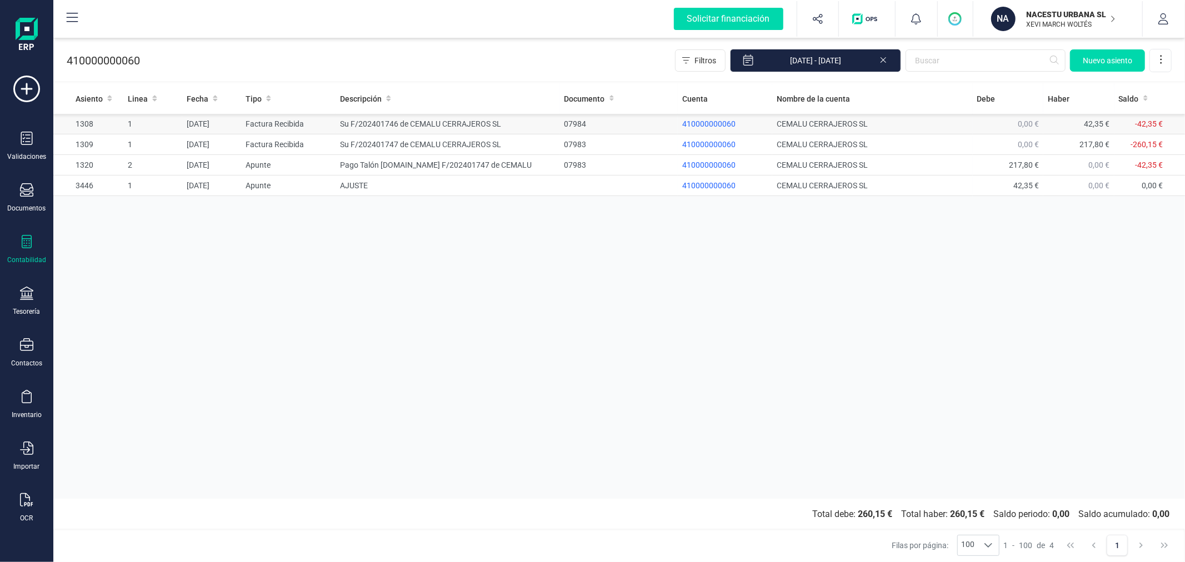
click at [404, 126] on td "Su F/202401746 de CEMALU CERRAJEROS SL" at bounding box center [448, 124] width 224 height 21
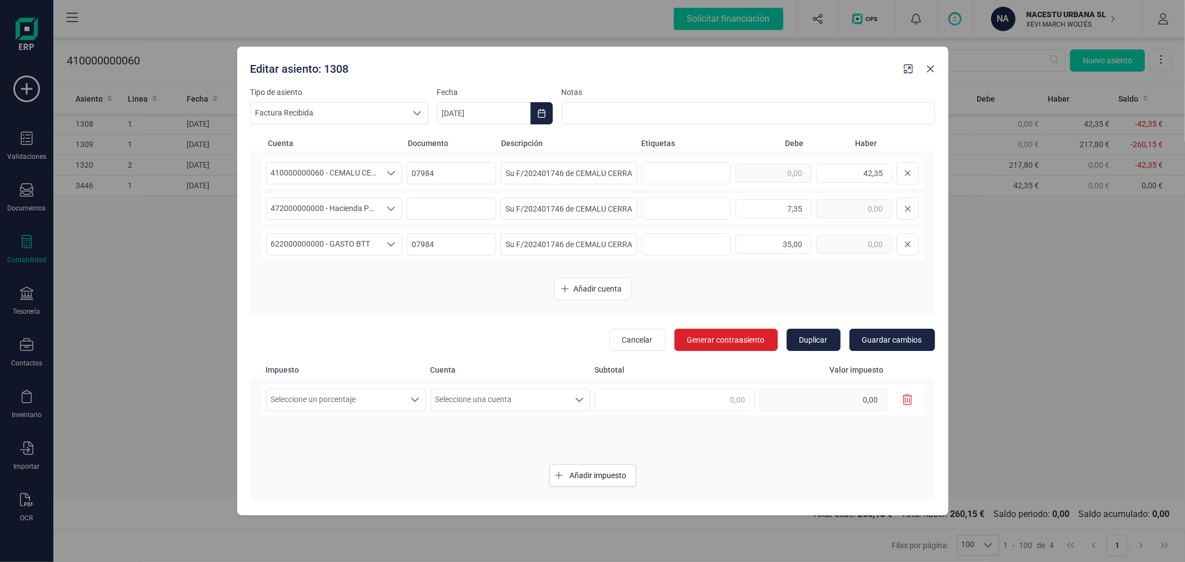
click at [932, 71] on icon "Close" at bounding box center [930, 69] width 7 height 7
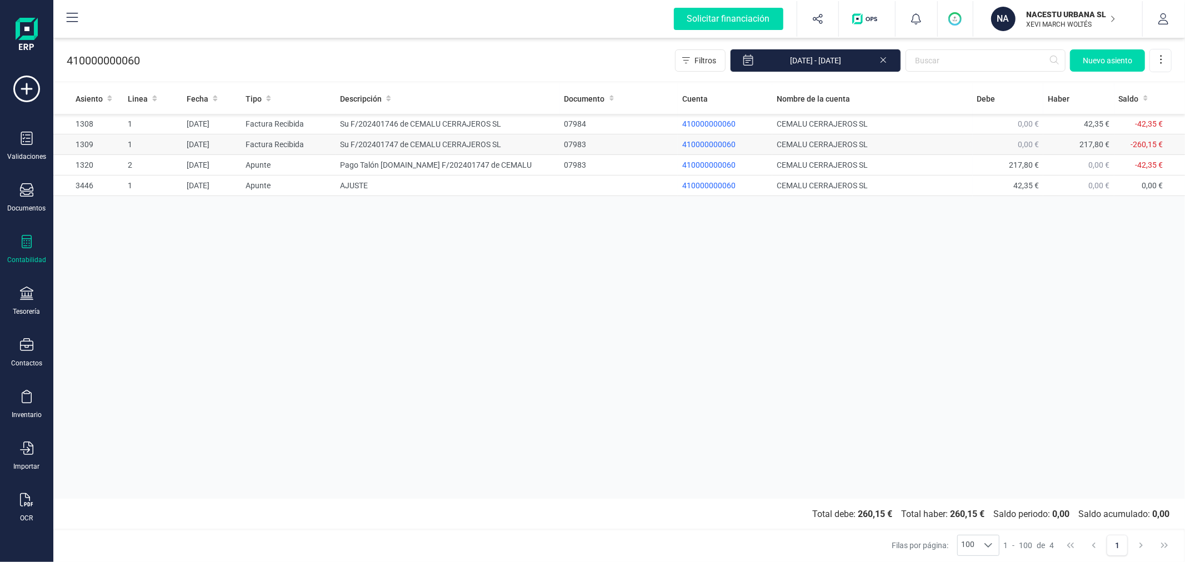
click at [539, 136] on td "Su F/202401747 de CEMALU CERRAJEROS SL" at bounding box center [448, 144] width 224 height 21
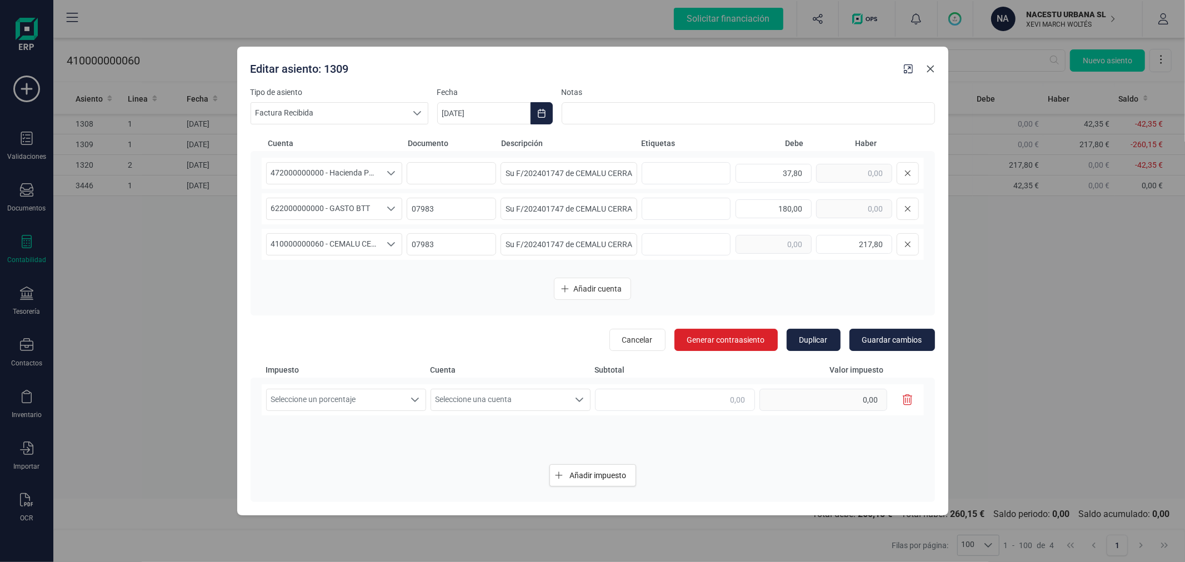
click at [932, 71] on icon "Close" at bounding box center [930, 68] width 9 height 9
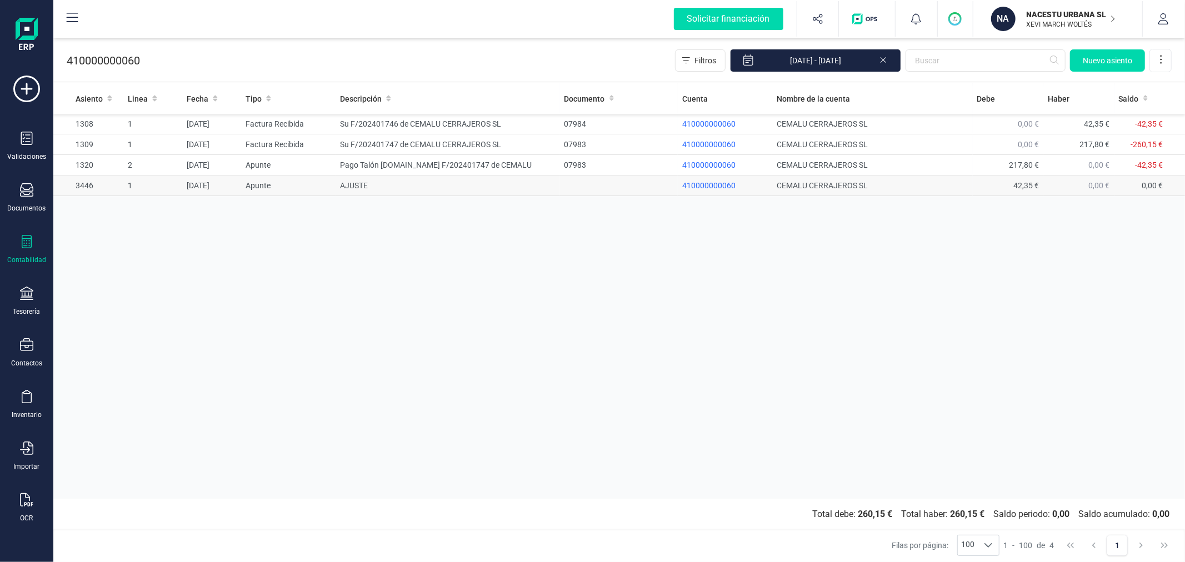
click at [356, 186] on td "AJUSTE" at bounding box center [448, 186] width 224 height 21
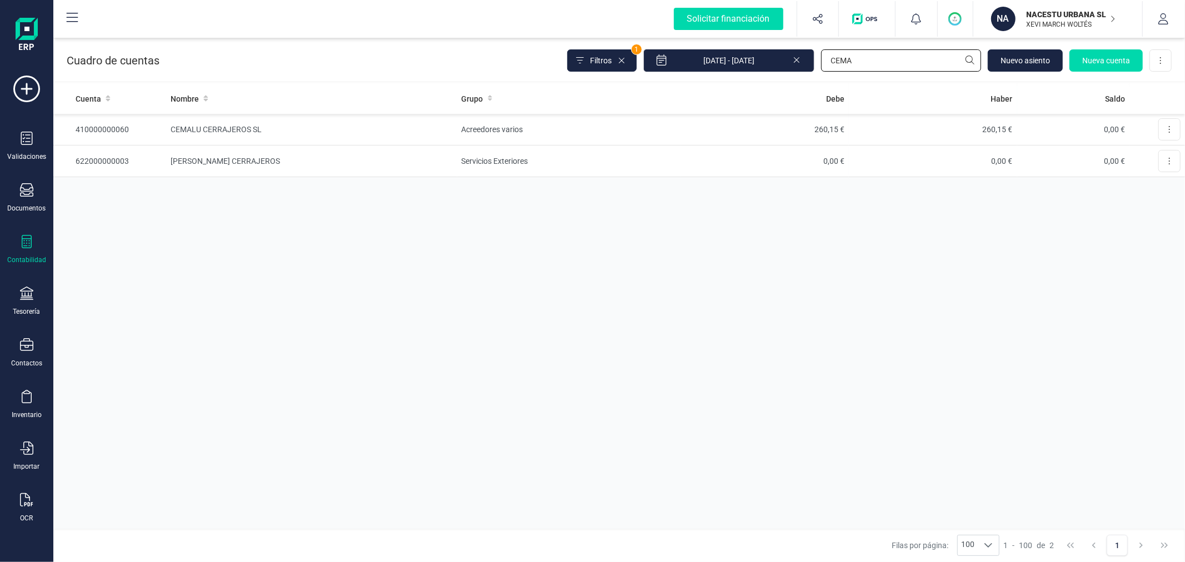
click at [879, 58] on input "CEMA" at bounding box center [901, 60] width 160 height 22
click at [700, 251] on div "Cuenta Nombre Grupo Debe Haber Saldo 410000000060 CEMALU CERRAJEROS SL Acreedor…" at bounding box center [619, 306] width 1132 height 446
click at [1043, 16] on p "NACESTU URBANA SL" at bounding box center [1071, 14] width 89 height 11
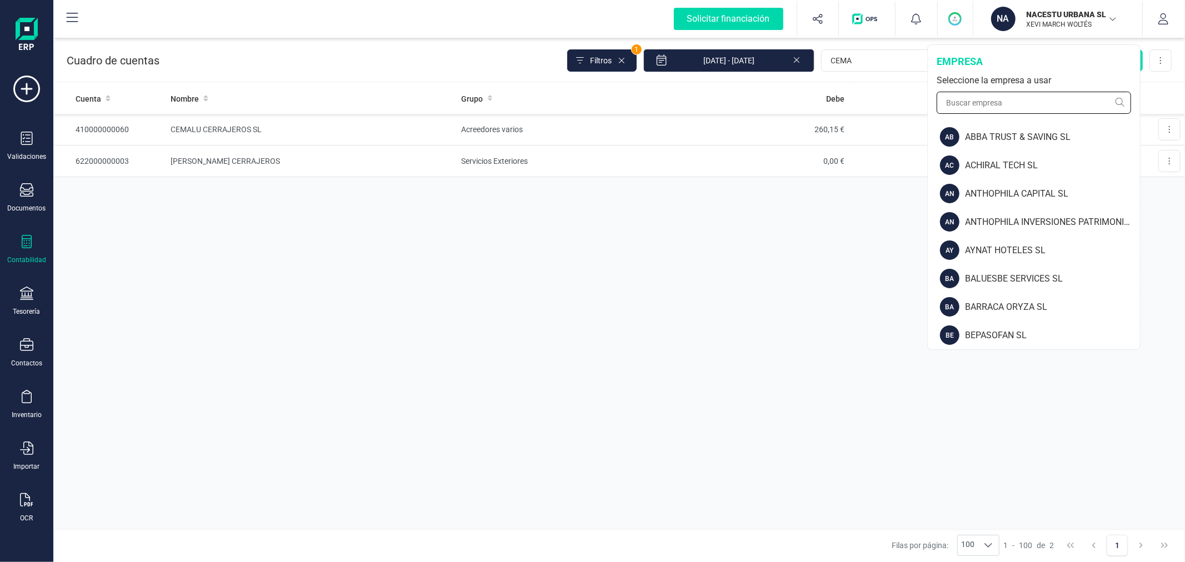
click at [1008, 93] on input "text" at bounding box center [1034, 103] width 194 height 22
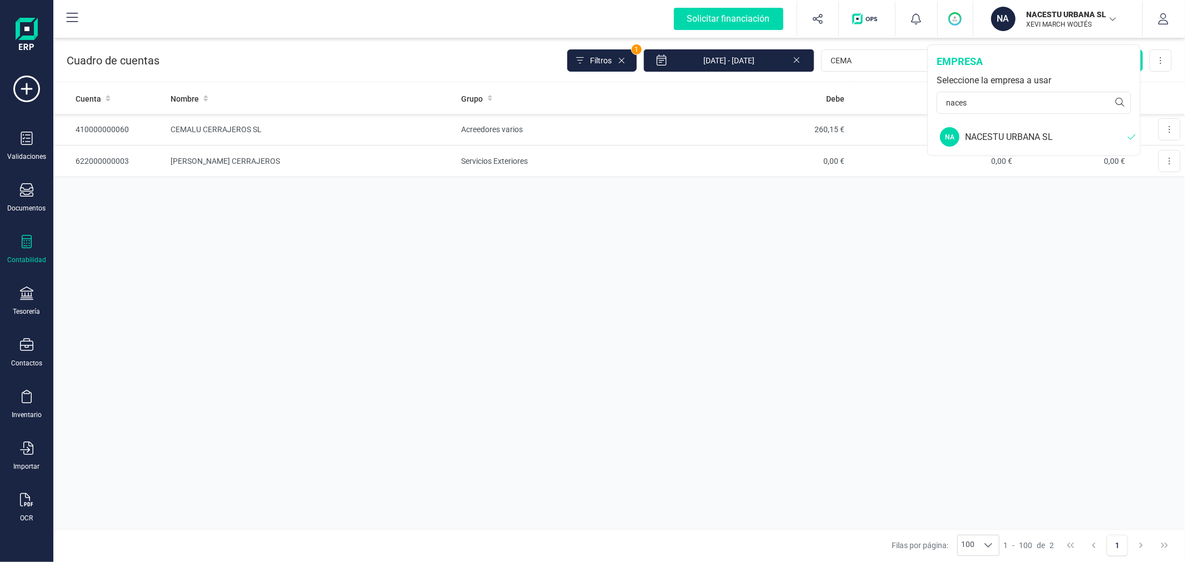
click at [1000, 142] on div "NACESTU URBANA SL" at bounding box center [1046, 137] width 163 height 13
click at [1064, 102] on input "naces" at bounding box center [1034, 103] width 194 height 22
type input "finan"
click at [1014, 129] on div "FINANEDI, S.L." at bounding box center [1034, 137] width 211 height 28
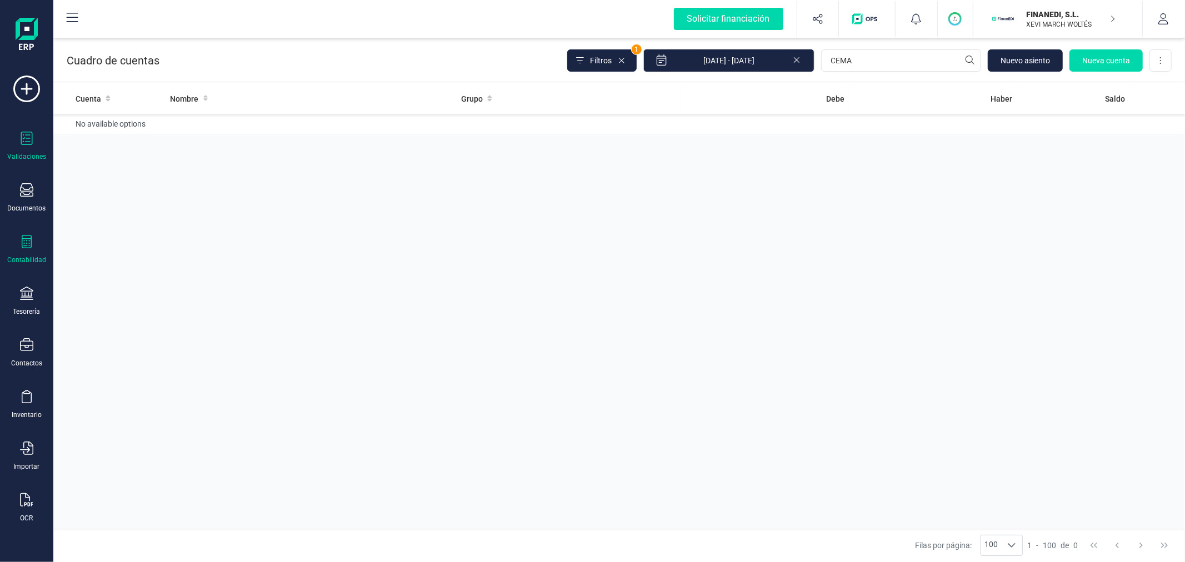
click at [31, 141] on icon at bounding box center [26, 138] width 13 height 13
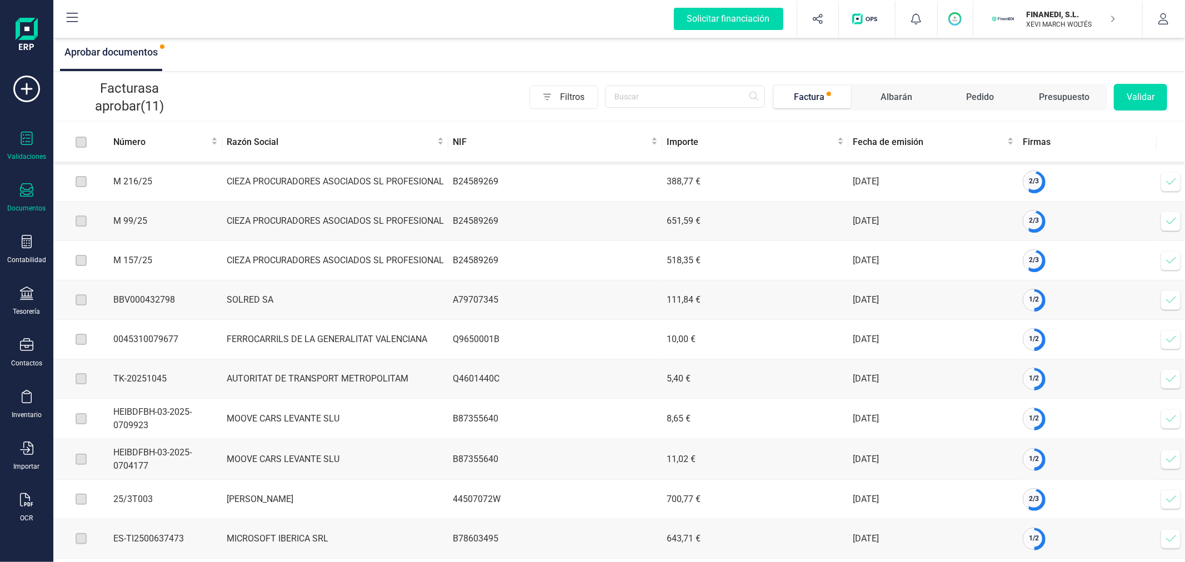
click at [13, 197] on div "Documentos" at bounding box center [26, 197] width 44 height 29
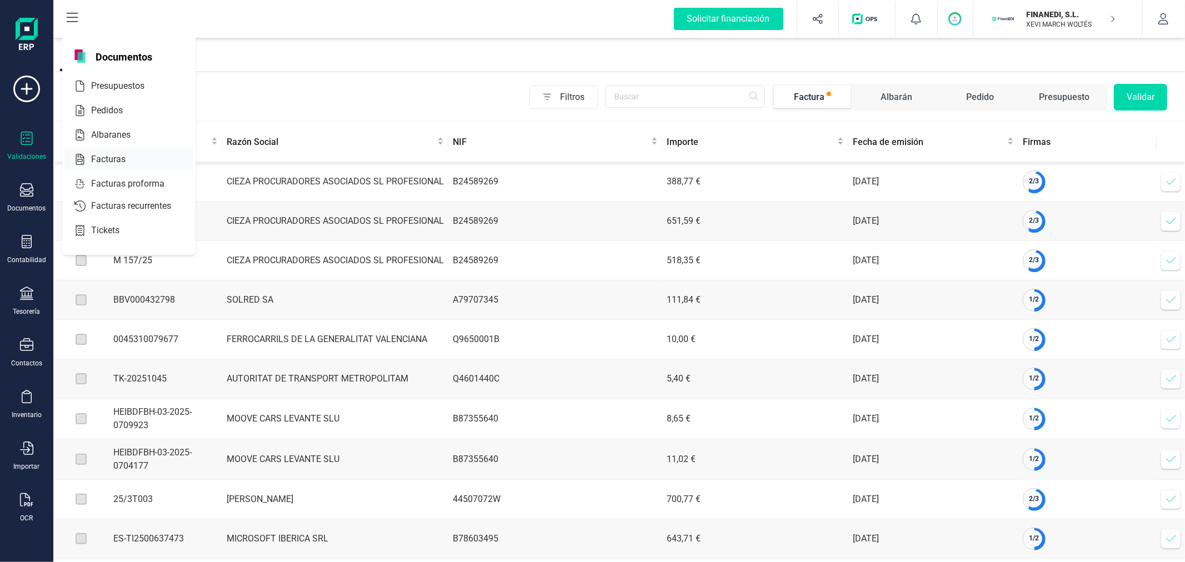
click at [123, 158] on span "Facturas" at bounding box center [116, 159] width 59 height 13
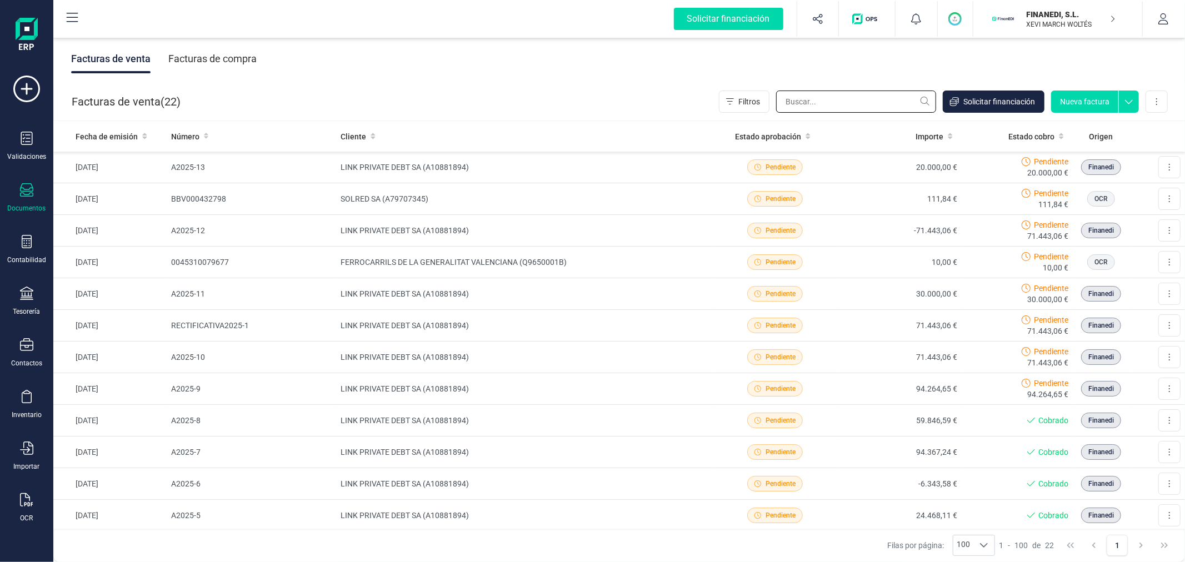
click at [859, 98] on input "text" at bounding box center [856, 102] width 160 height 22
drag, startPoint x: 222, startPoint y: 63, endPoint x: 502, endPoint y: 63, distance: 279.4
click at [222, 64] on div "Facturas de compra" at bounding box center [212, 58] width 88 height 29
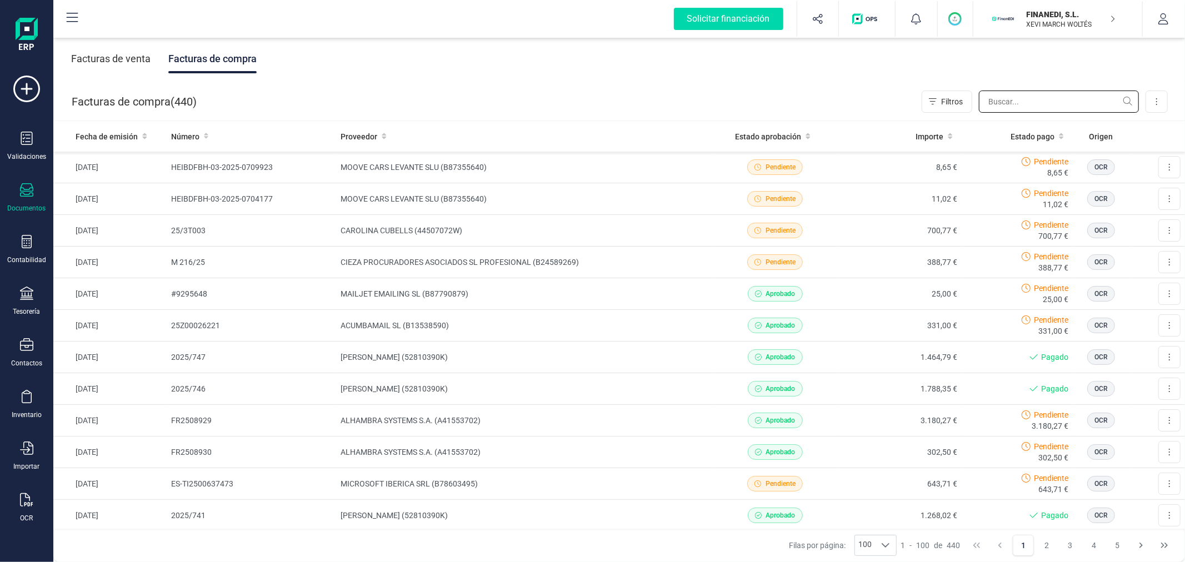
click at [1040, 103] on input "text" at bounding box center [1059, 102] width 160 height 22
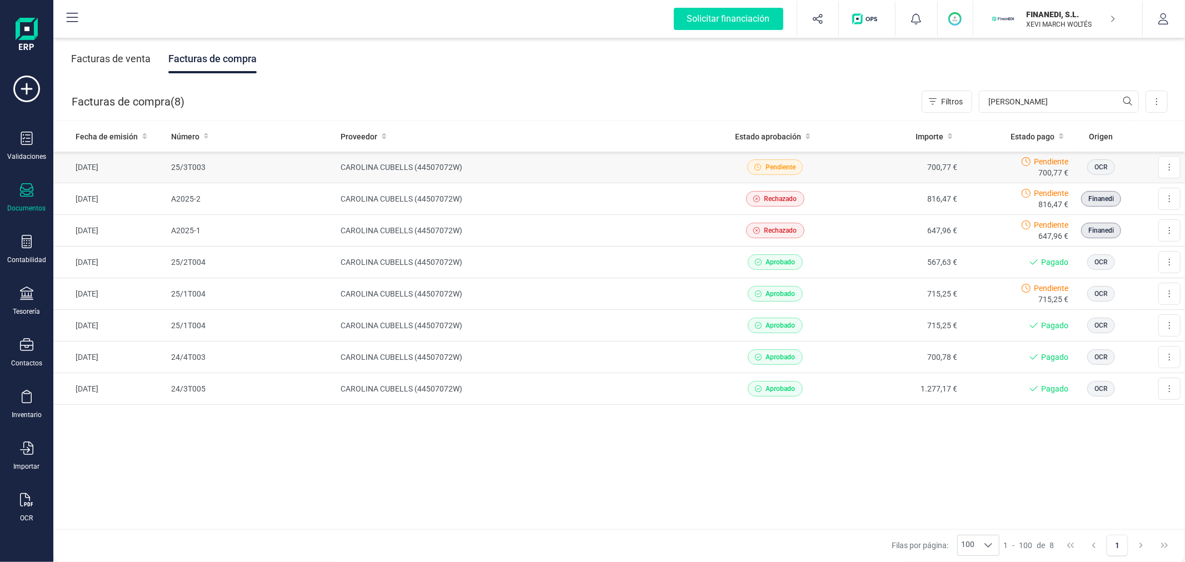
click at [378, 169] on td "CAROLINA CUBELLS (44507072W)" at bounding box center [524, 168] width 377 height 32
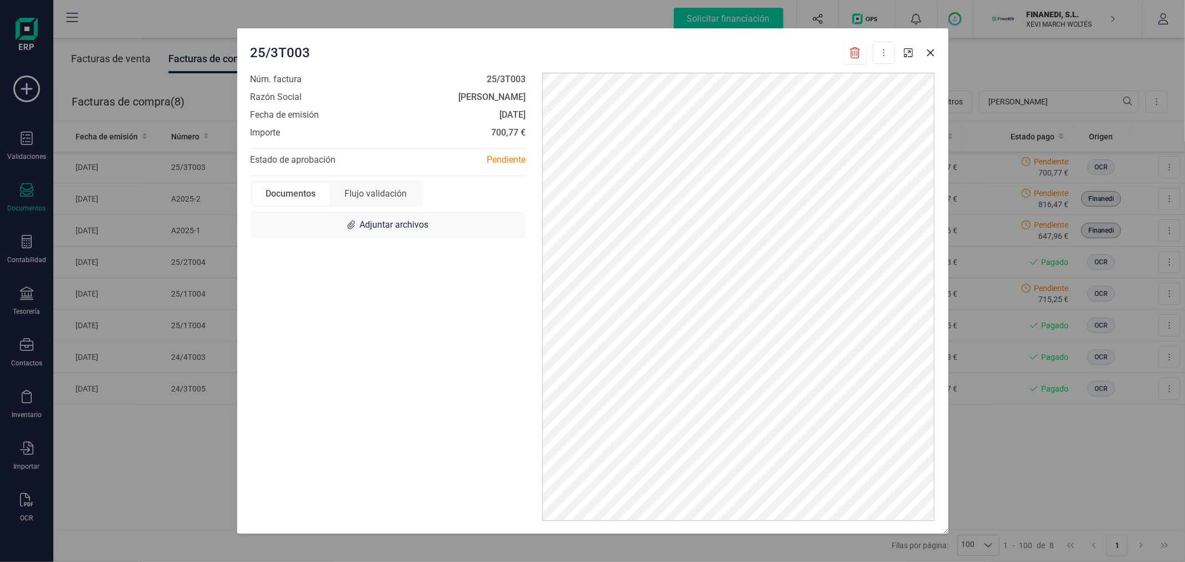
click at [383, 193] on div "Flujo validación" at bounding box center [376, 194] width 89 height 22
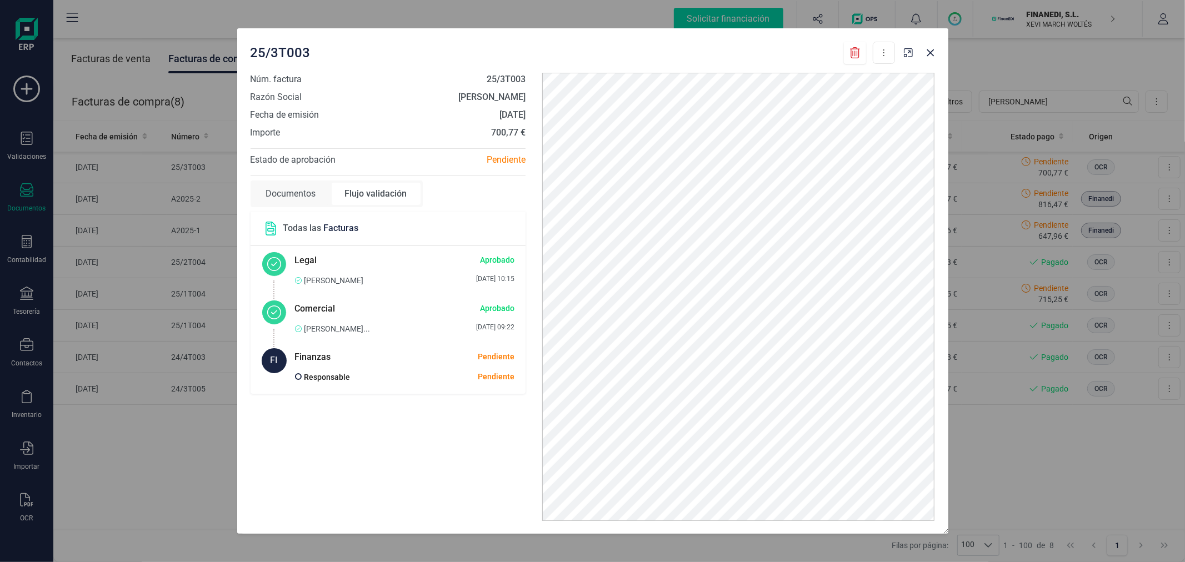
click at [773, 61] on div "25/3T003 Descargar documento" at bounding box center [573, 53] width 644 height 22
click at [648, 39] on div "25/3T003 Descargar documento" at bounding box center [572, 50] width 653 height 27
click at [931, 48] on icon "Close" at bounding box center [930, 52] width 9 height 9
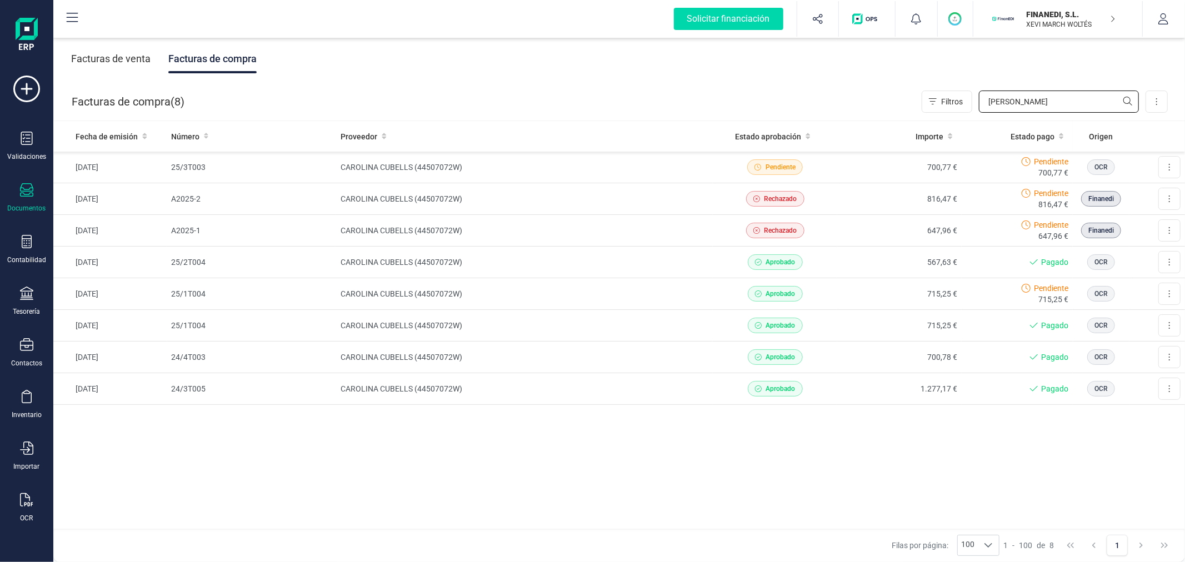
click at [1027, 100] on input "carol" at bounding box center [1059, 102] width 160 height 22
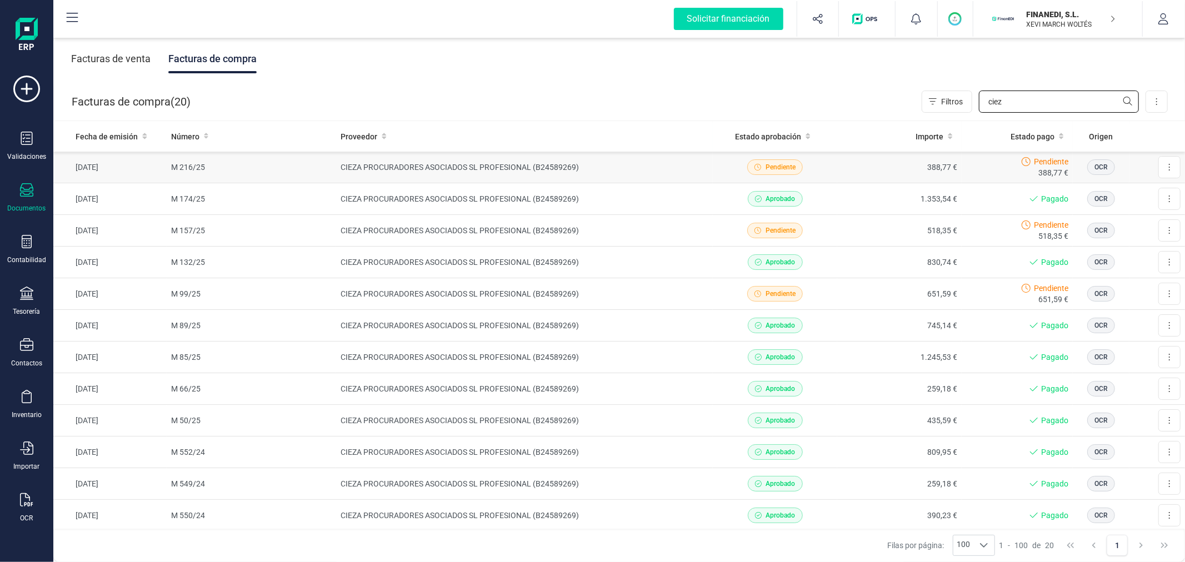
type input "ciez"
click at [422, 164] on td "CIEZA PROCURADORES ASOCIADOS SL PROFESIONAL (B24589269)" at bounding box center [524, 168] width 377 height 32
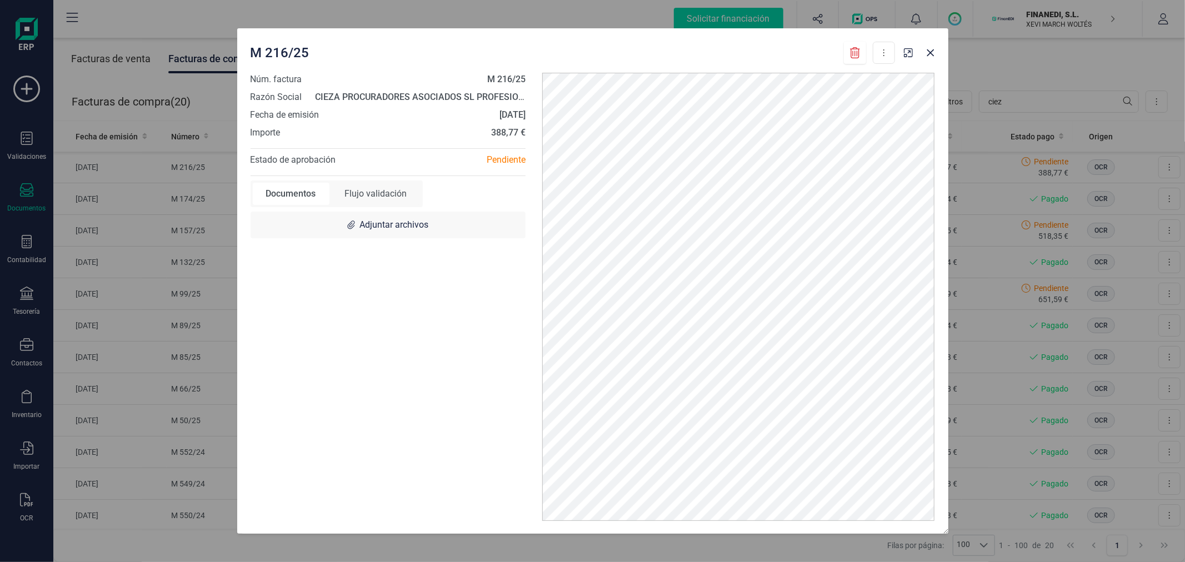
click at [395, 189] on div "Flujo validación" at bounding box center [376, 194] width 89 height 22
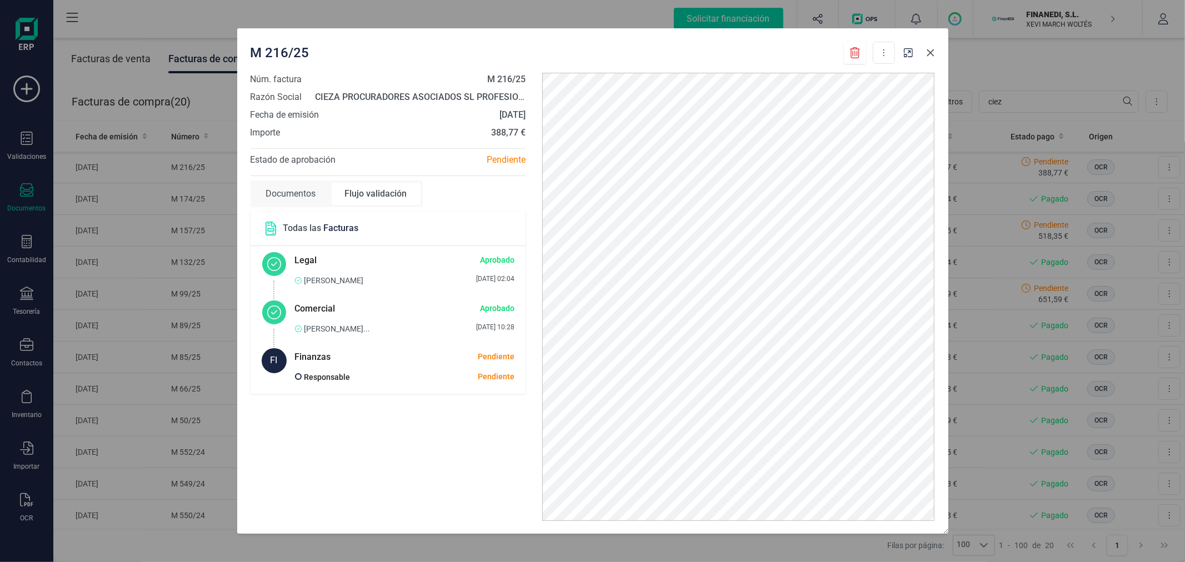
click at [930, 50] on icon "Close" at bounding box center [930, 52] width 9 height 9
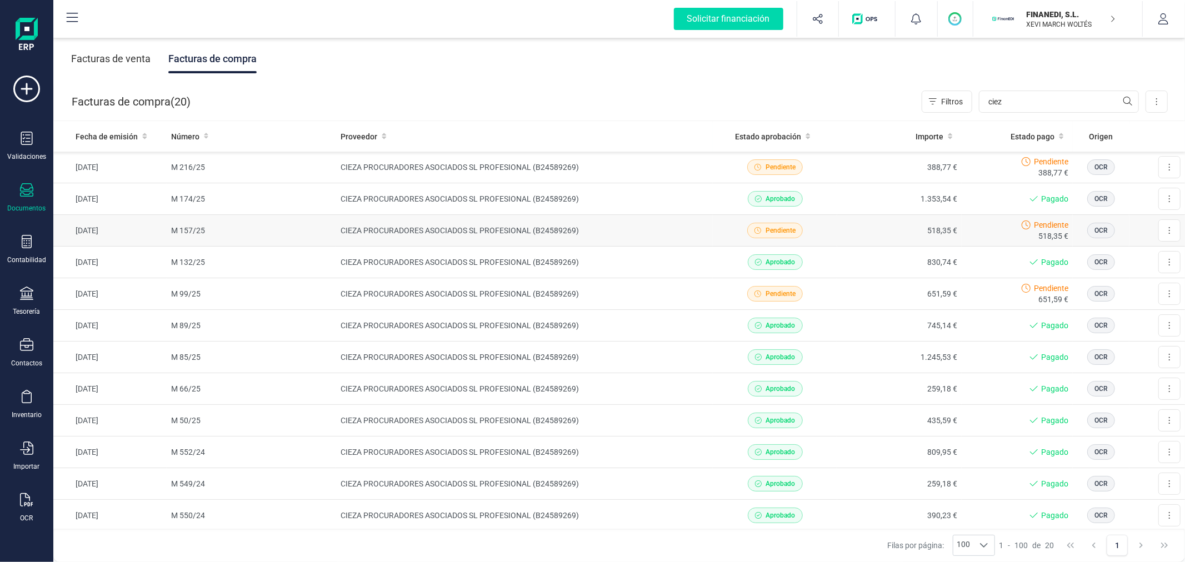
click at [512, 228] on td "CIEZA PROCURADORES ASOCIADOS SL PROFESIONAL (B24589269)" at bounding box center [524, 231] width 377 height 32
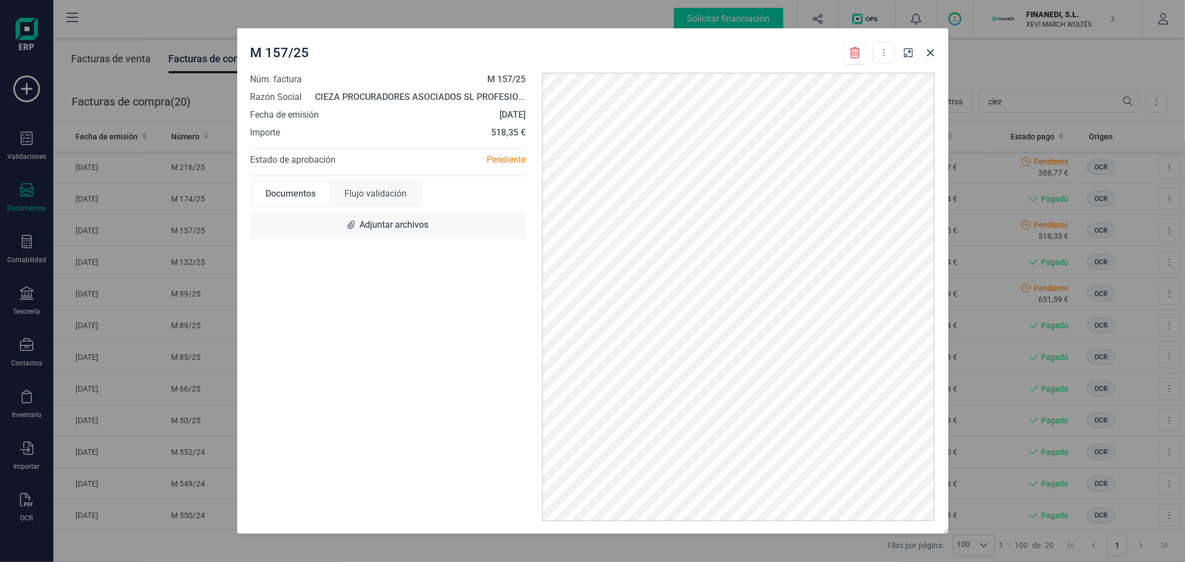
click at [391, 196] on div "Flujo validación" at bounding box center [376, 194] width 89 height 22
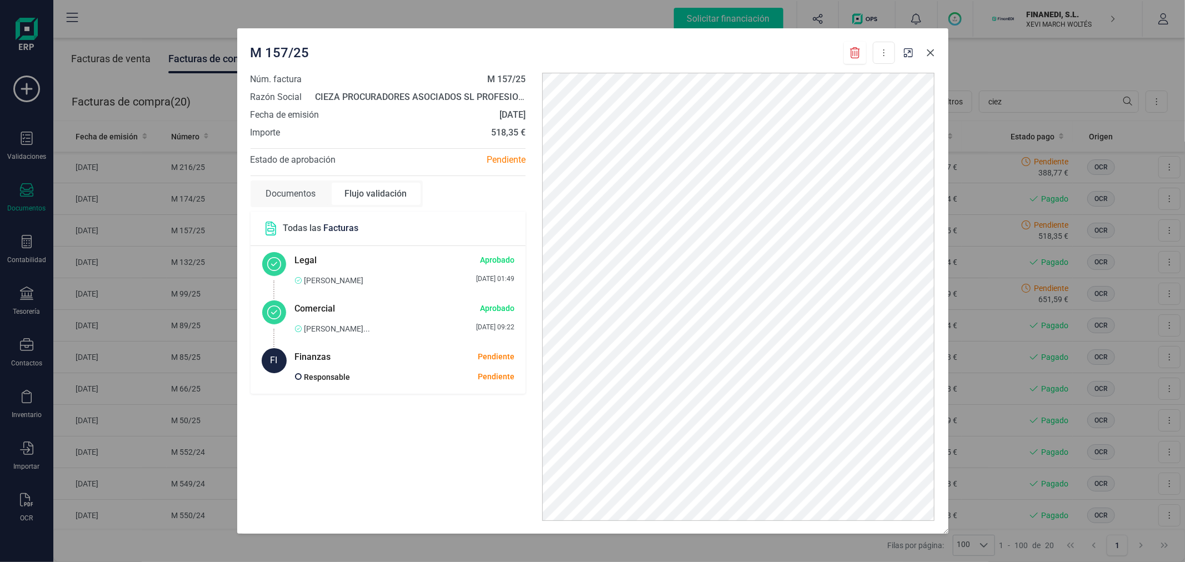
click at [932, 53] on icon "Close" at bounding box center [930, 52] width 7 height 7
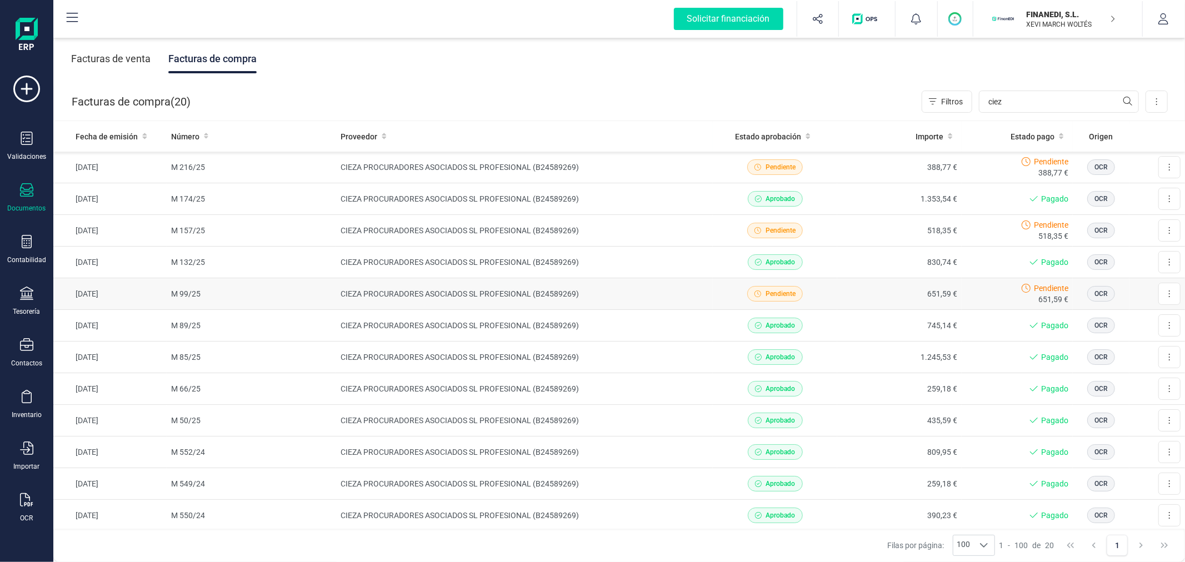
click at [522, 291] on td "CIEZA PROCURADORES ASOCIADOS SL PROFESIONAL (B24589269)" at bounding box center [524, 294] width 377 height 32
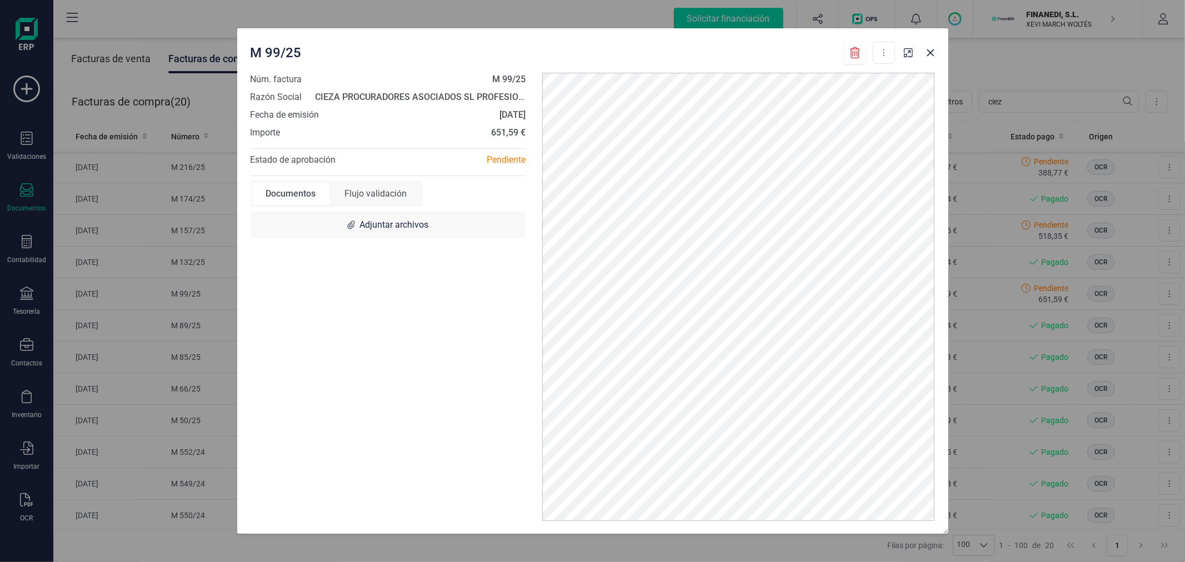
click at [393, 192] on div "Flujo validación" at bounding box center [376, 194] width 89 height 22
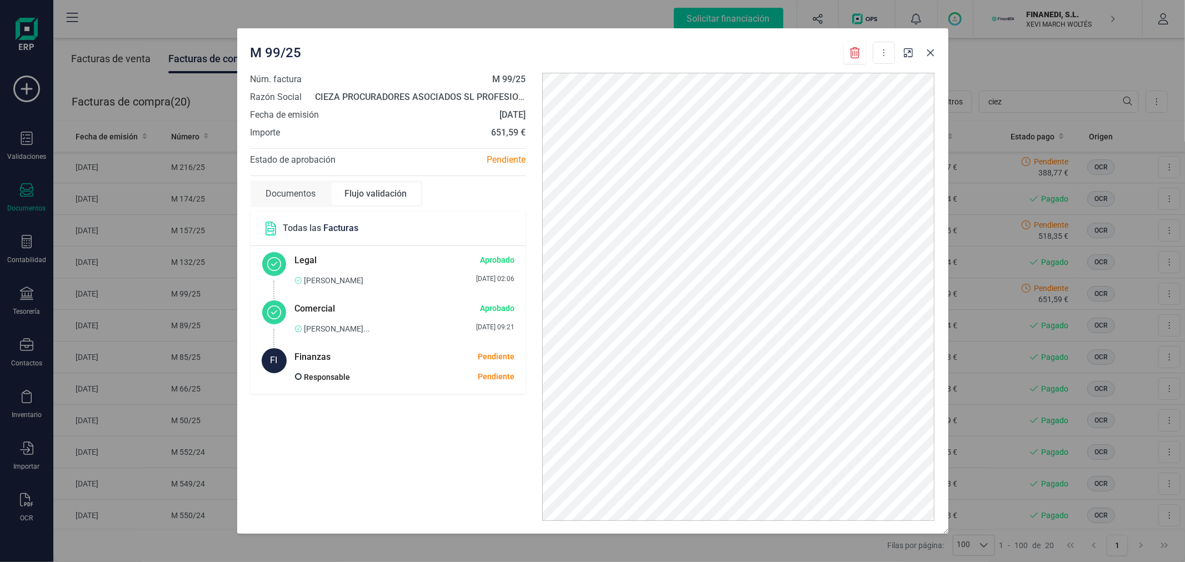
click at [935, 54] on button "Close" at bounding box center [931, 53] width 18 height 18
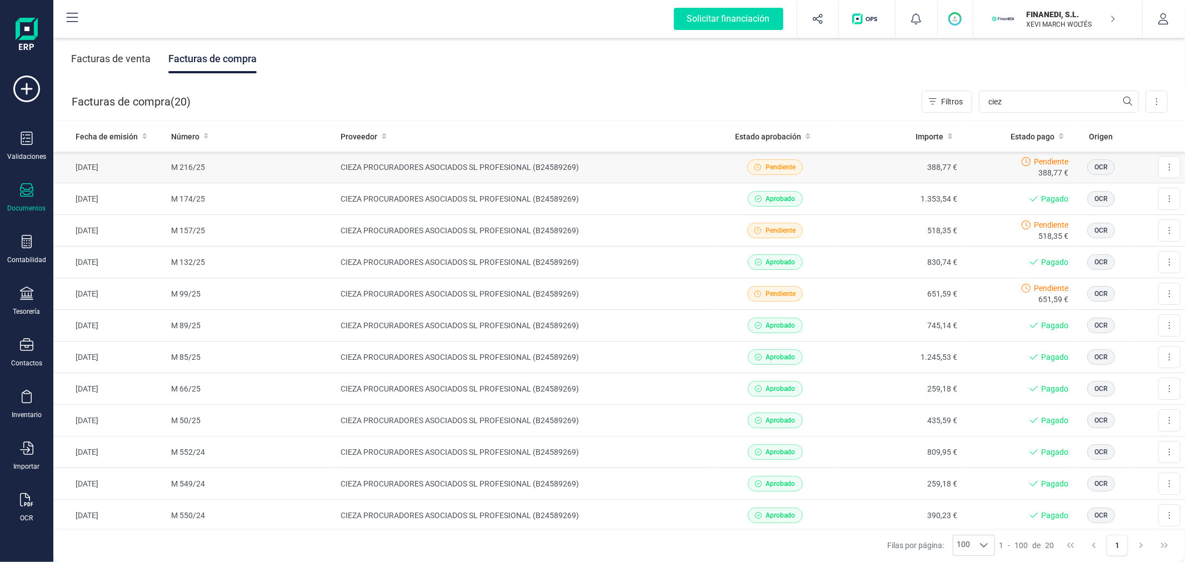
click at [414, 168] on td "CIEZA PROCURADORES ASOCIADOS SL PROFESIONAL (B24589269)" at bounding box center [524, 168] width 377 height 32
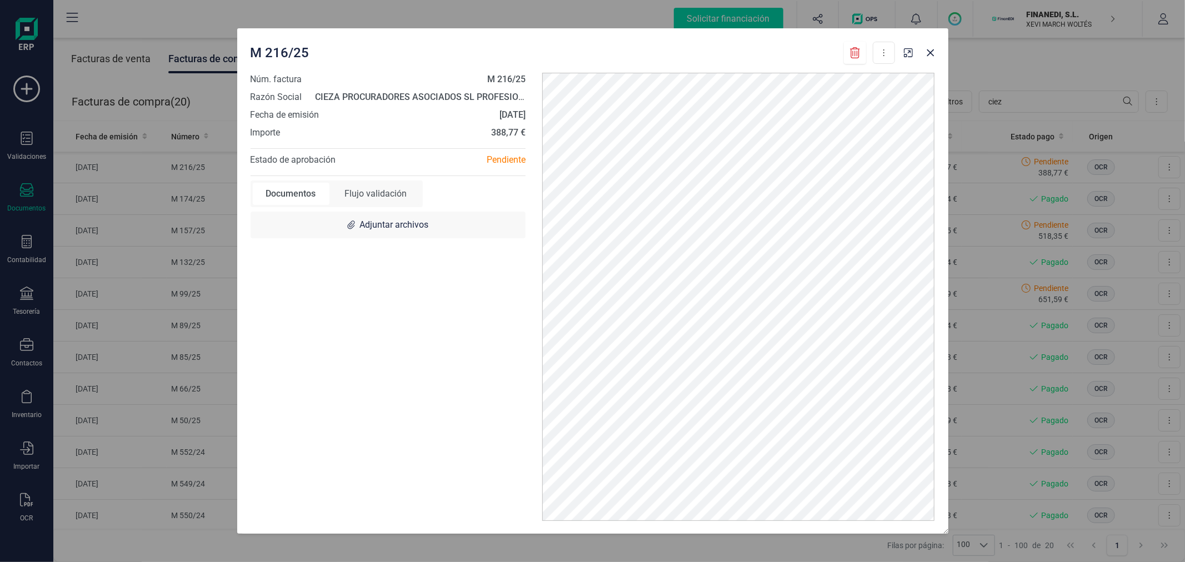
click at [385, 191] on div "Flujo validación" at bounding box center [376, 194] width 89 height 22
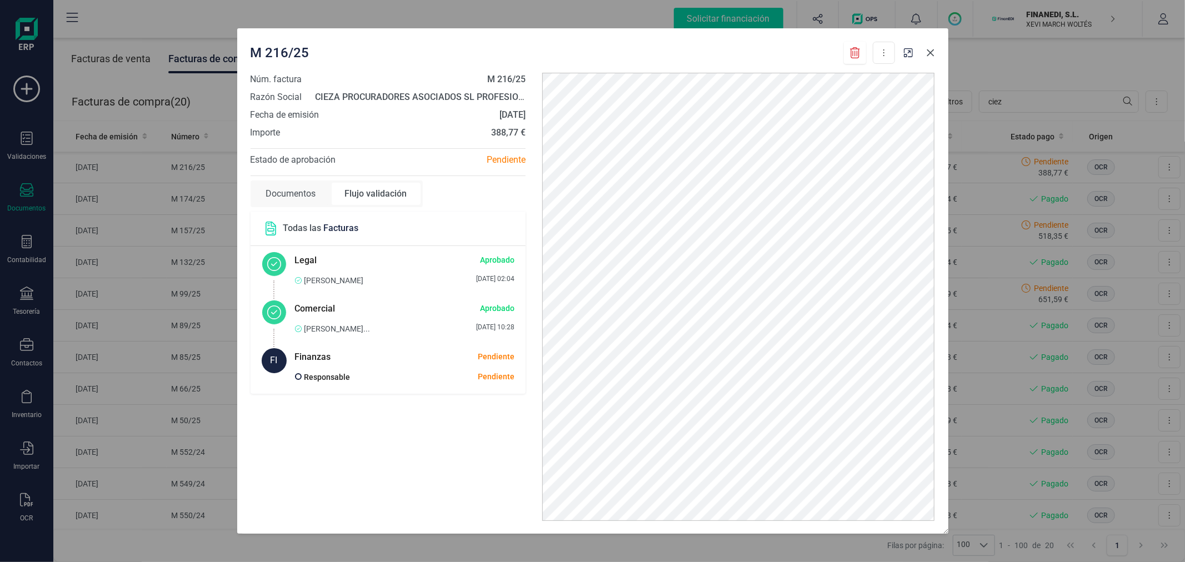
click at [932, 50] on icon "Close" at bounding box center [930, 52] width 9 height 9
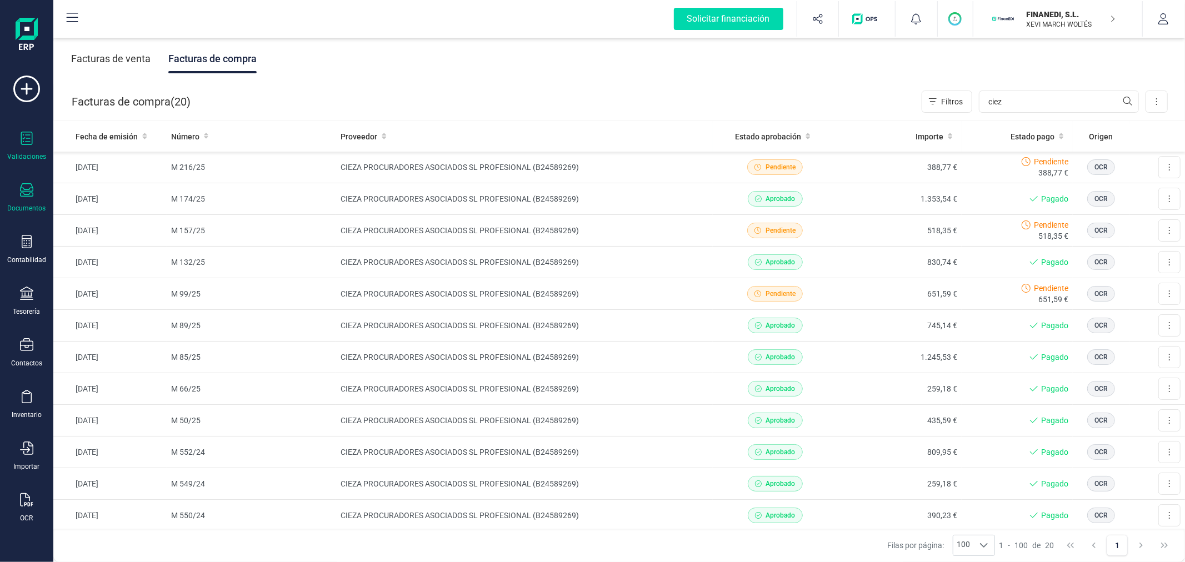
click at [34, 132] on div "Validaciones" at bounding box center [26, 146] width 44 height 29
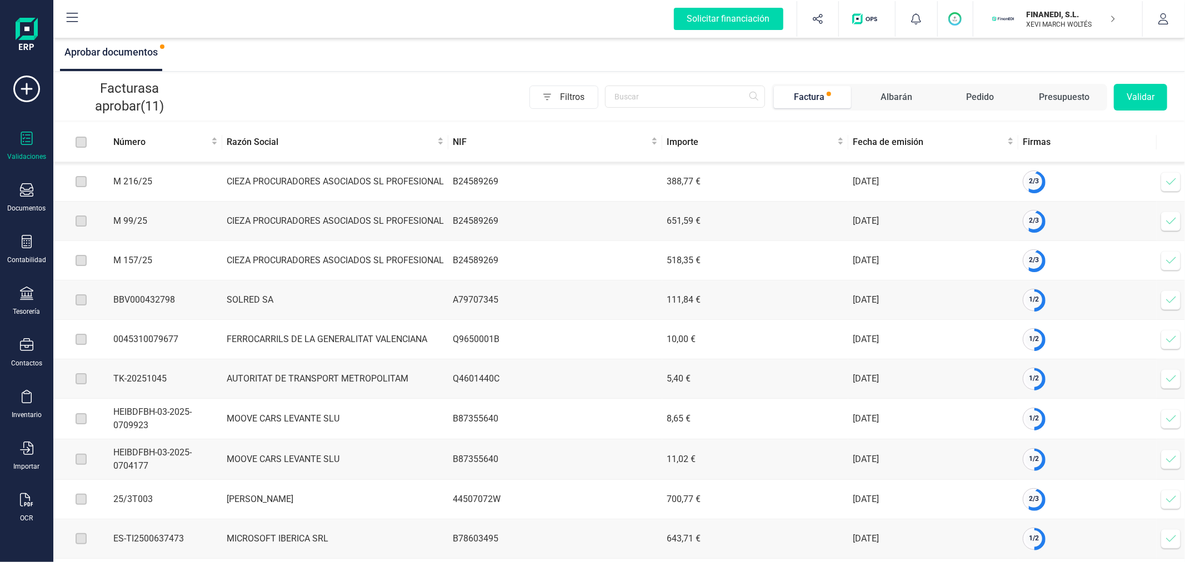
scroll to position [57, 0]
